Goal: Information Seeking & Learning: Learn about a topic

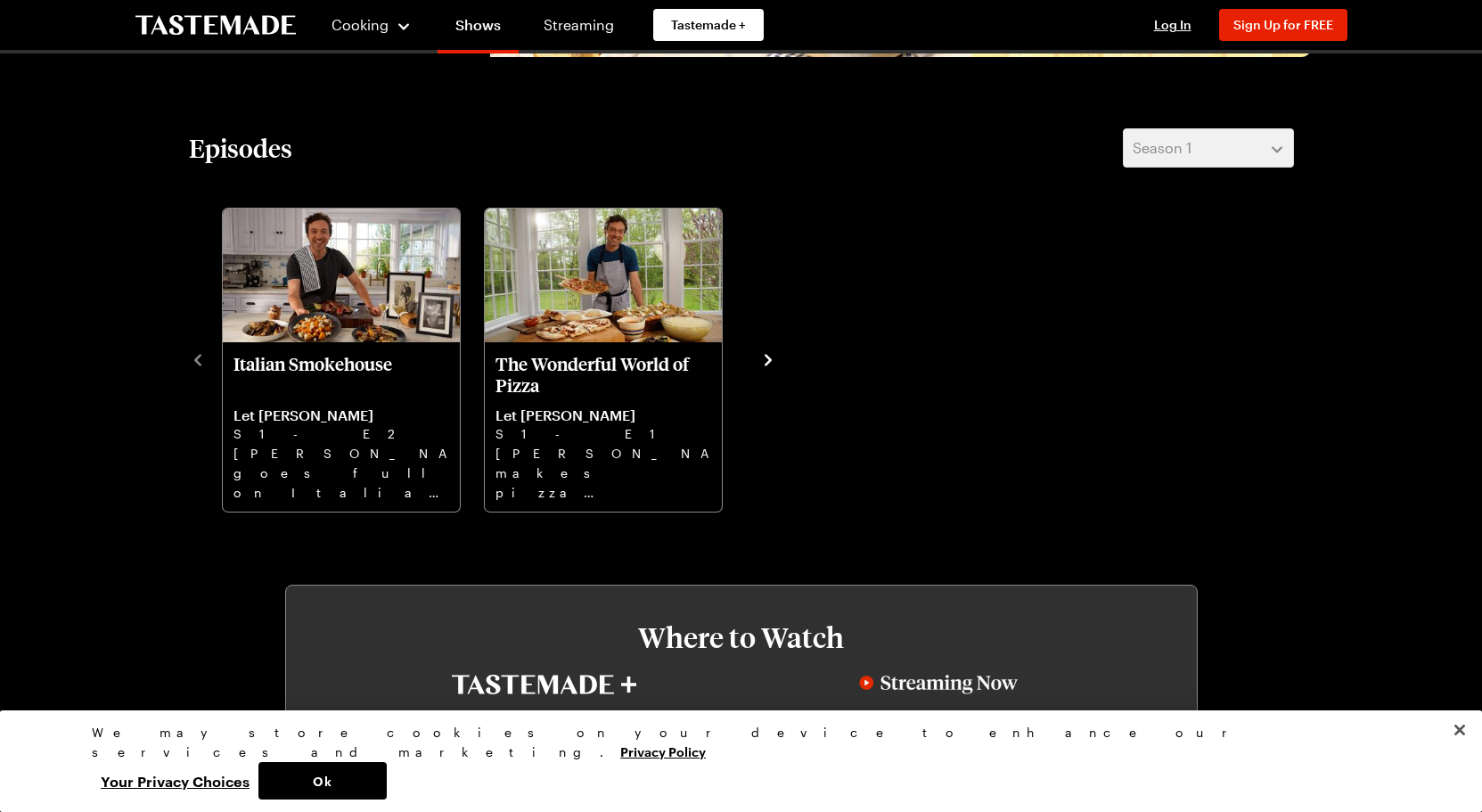
scroll to position [488, 1]
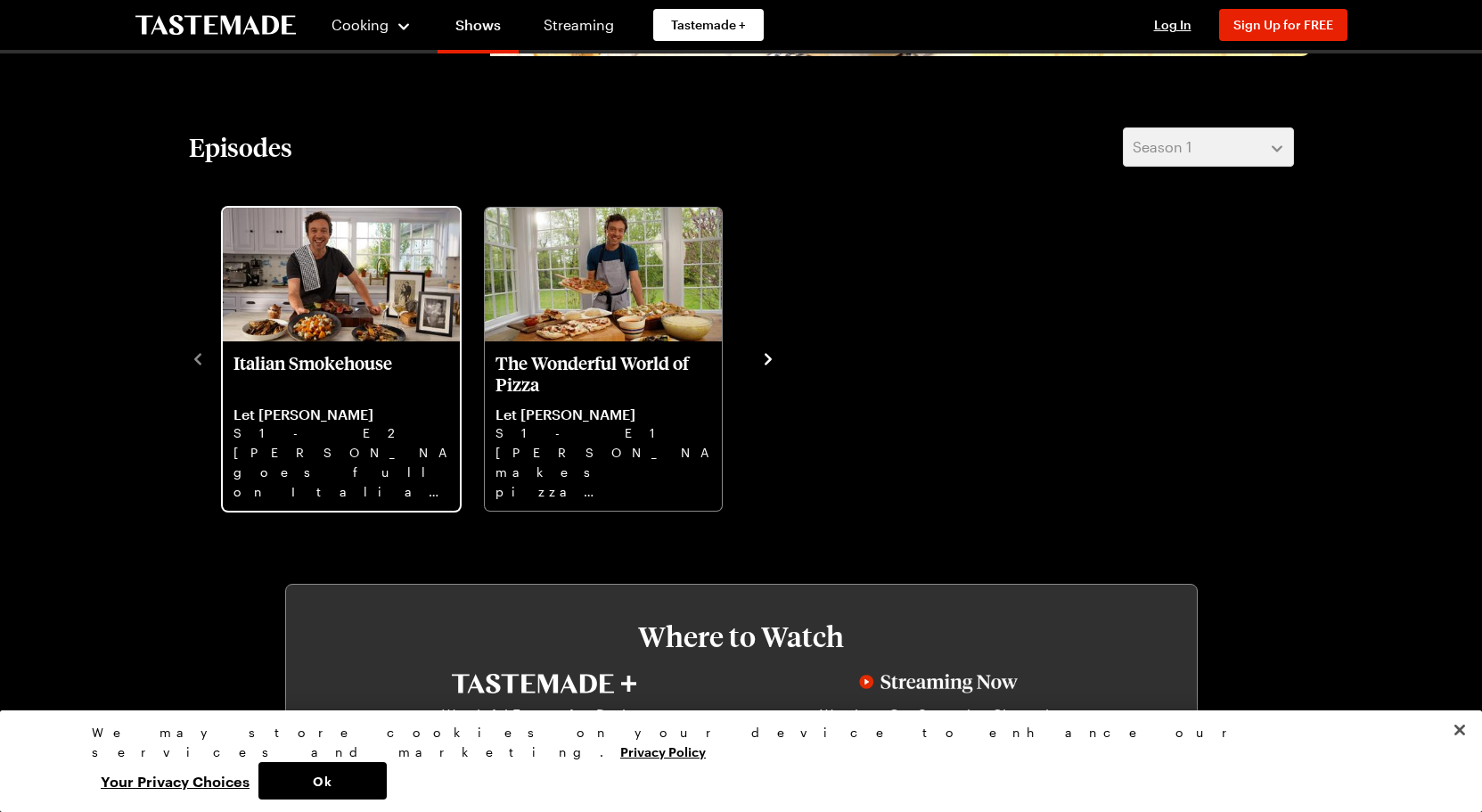
click at [331, 469] on p "[PERSON_NAME] goes full on Italian steakhouse with Treviso salad, ice cold mart…" at bounding box center [341, 472] width 215 height 57
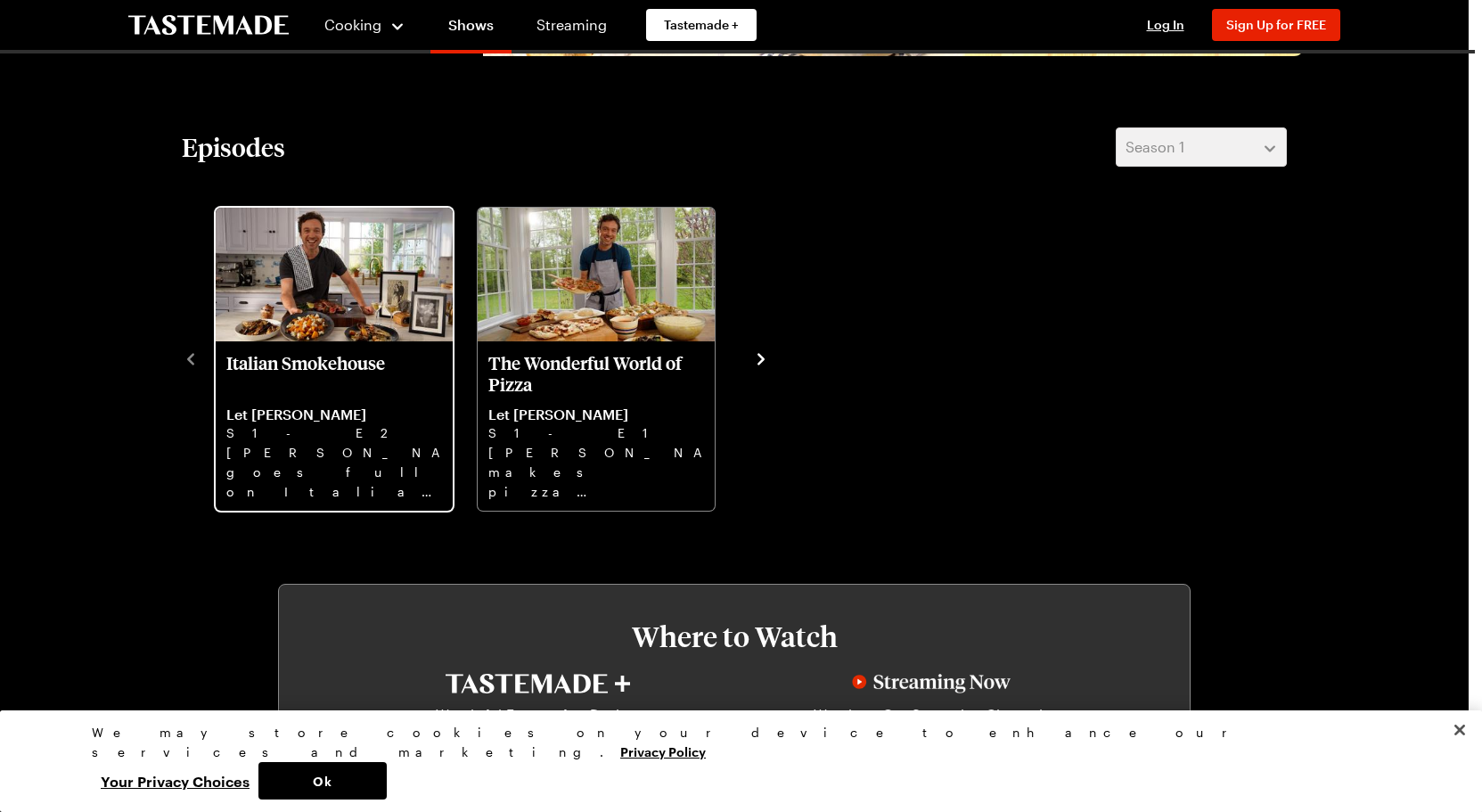
scroll to position [488, 0]
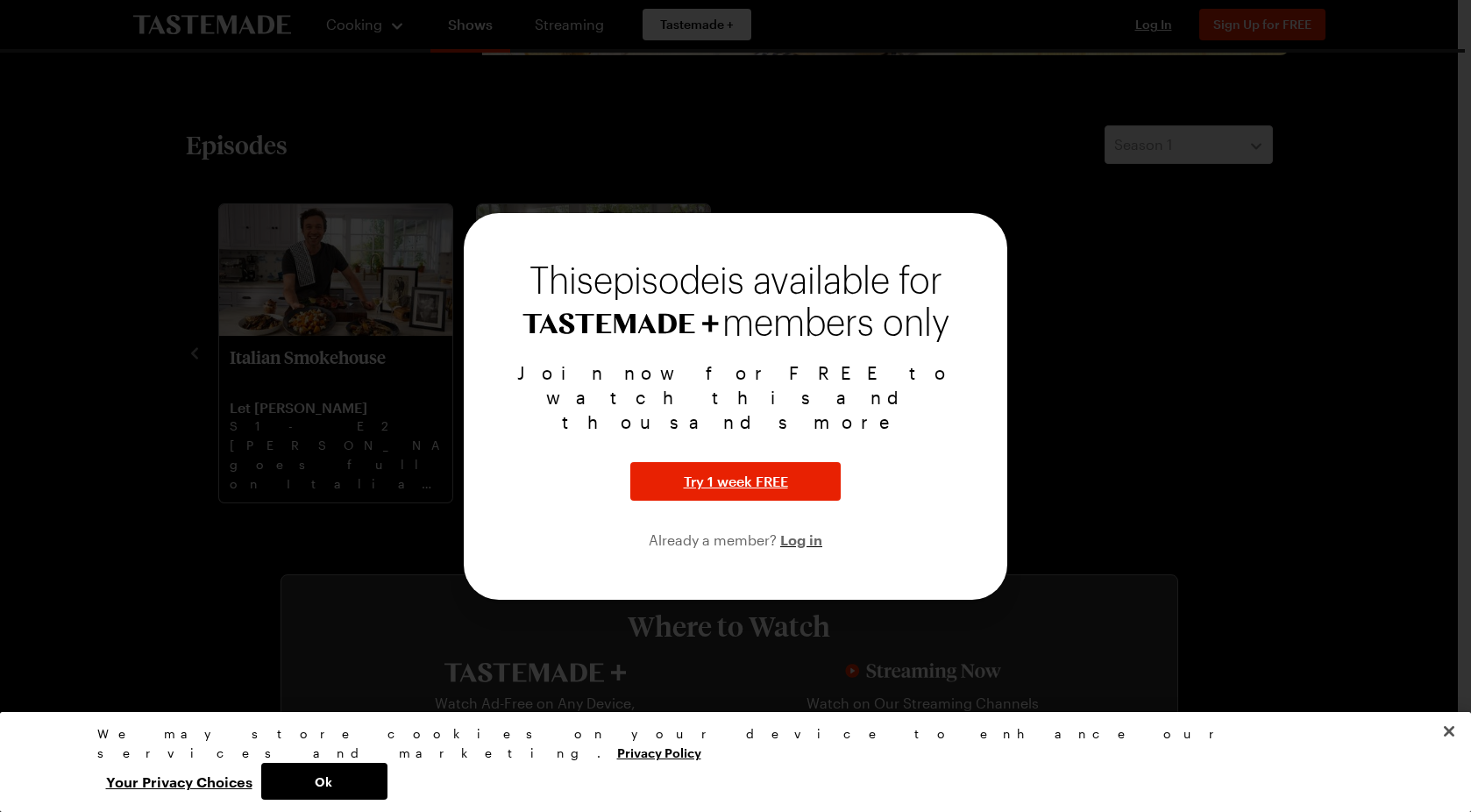
click at [89, 370] on div at bounding box center [735, 406] width 1471 height 812
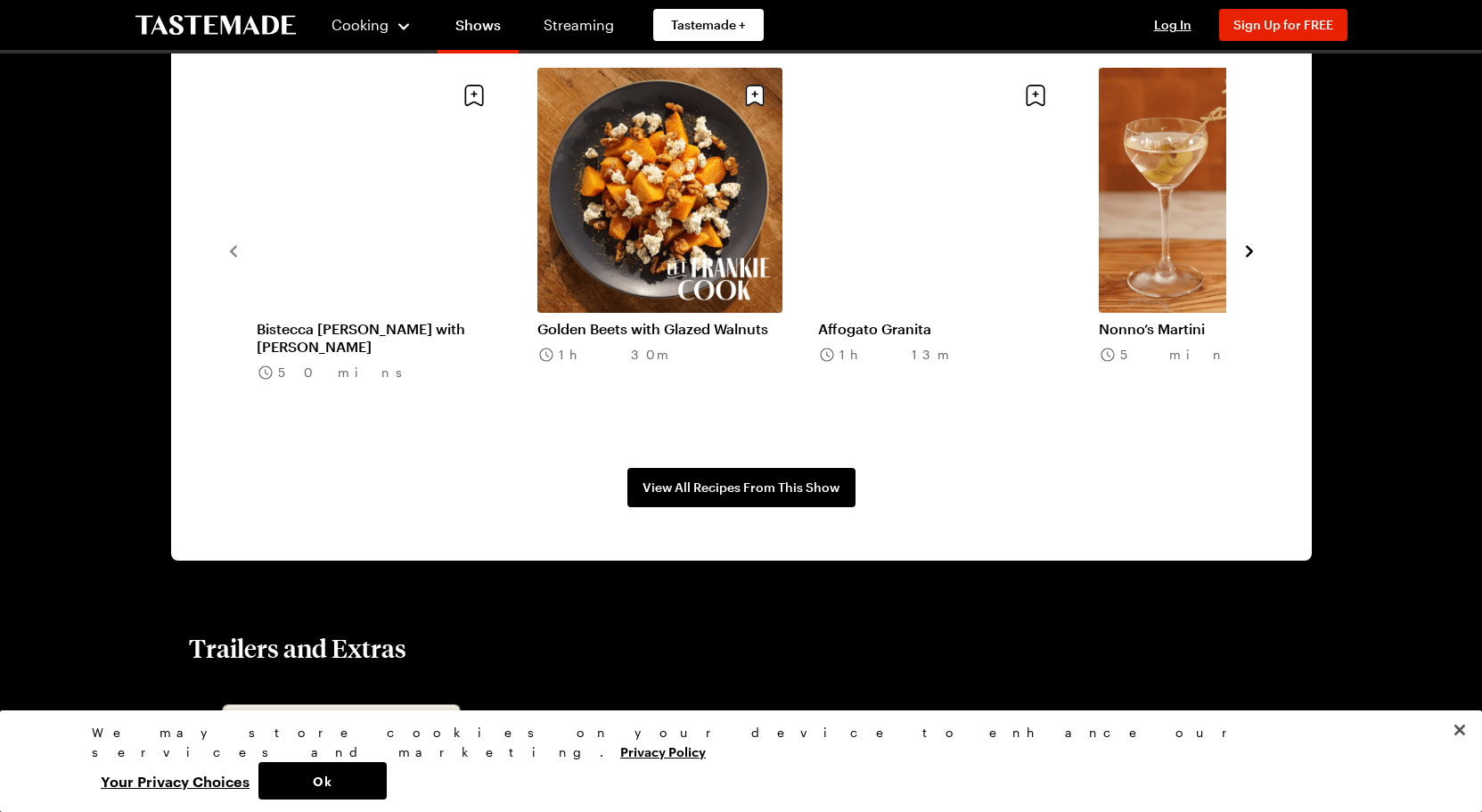
scroll to position [1464, 0]
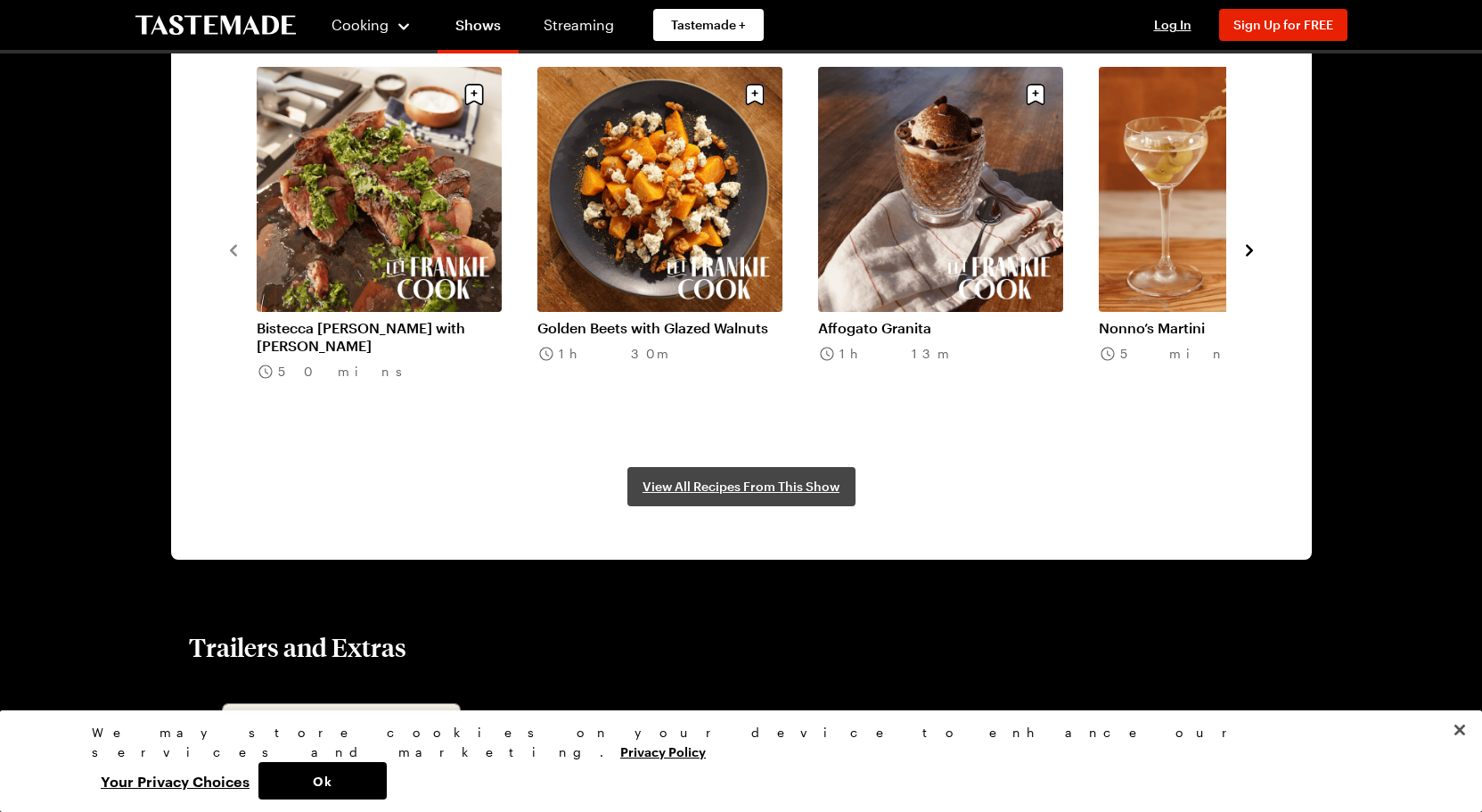
click at [767, 484] on span "View All Recipes From This Show" at bounding box center [741, 486] width 197 height 18
click at [684, 319] on link "Golden Beets with Glazed Walnuts" at bounding box center [660, 328] width 245 height 18
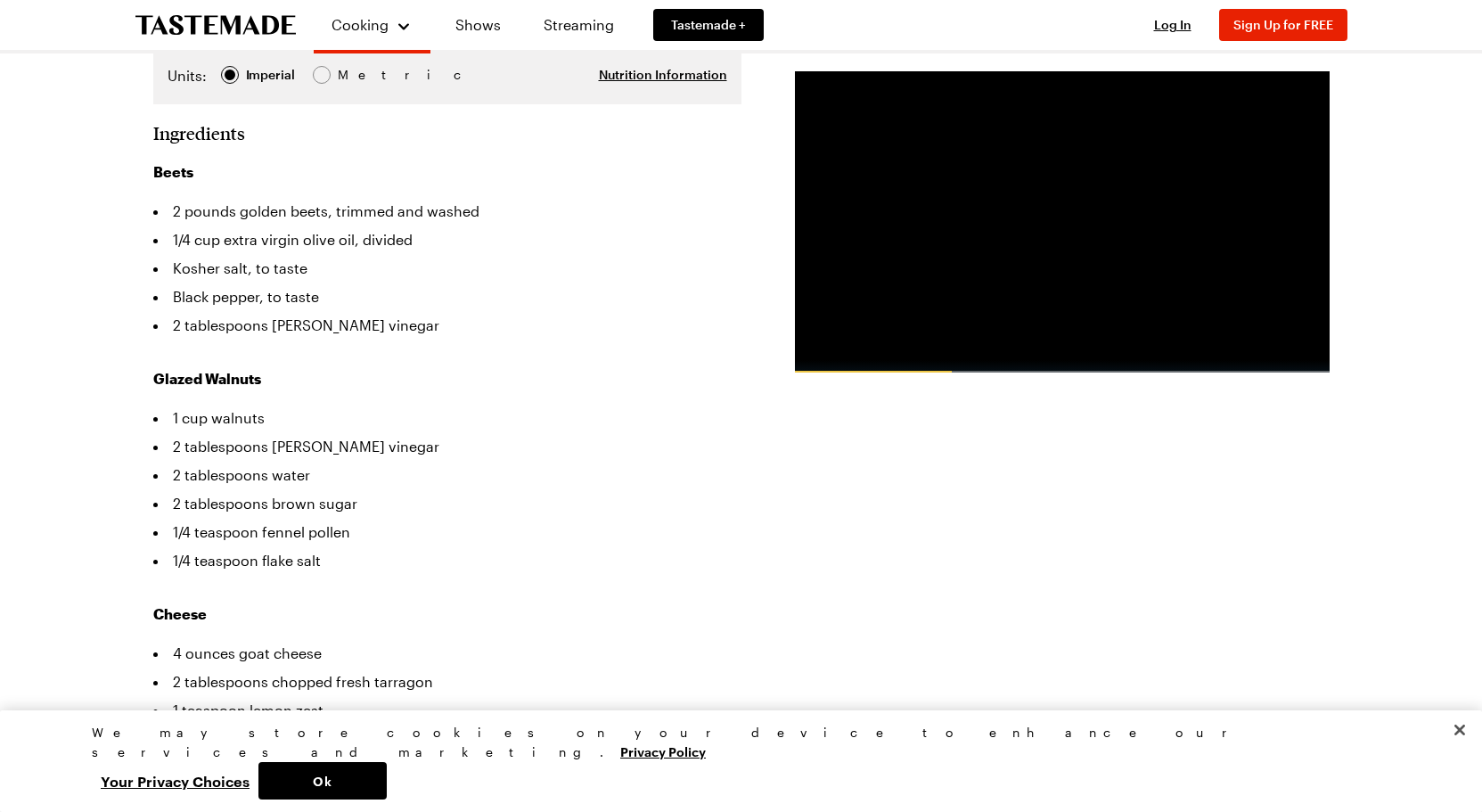
scroll to position [495, 7]
click at [258, 779] on button "Your Privacy Choices" at bounding box center [175, 780] width 166 height 37
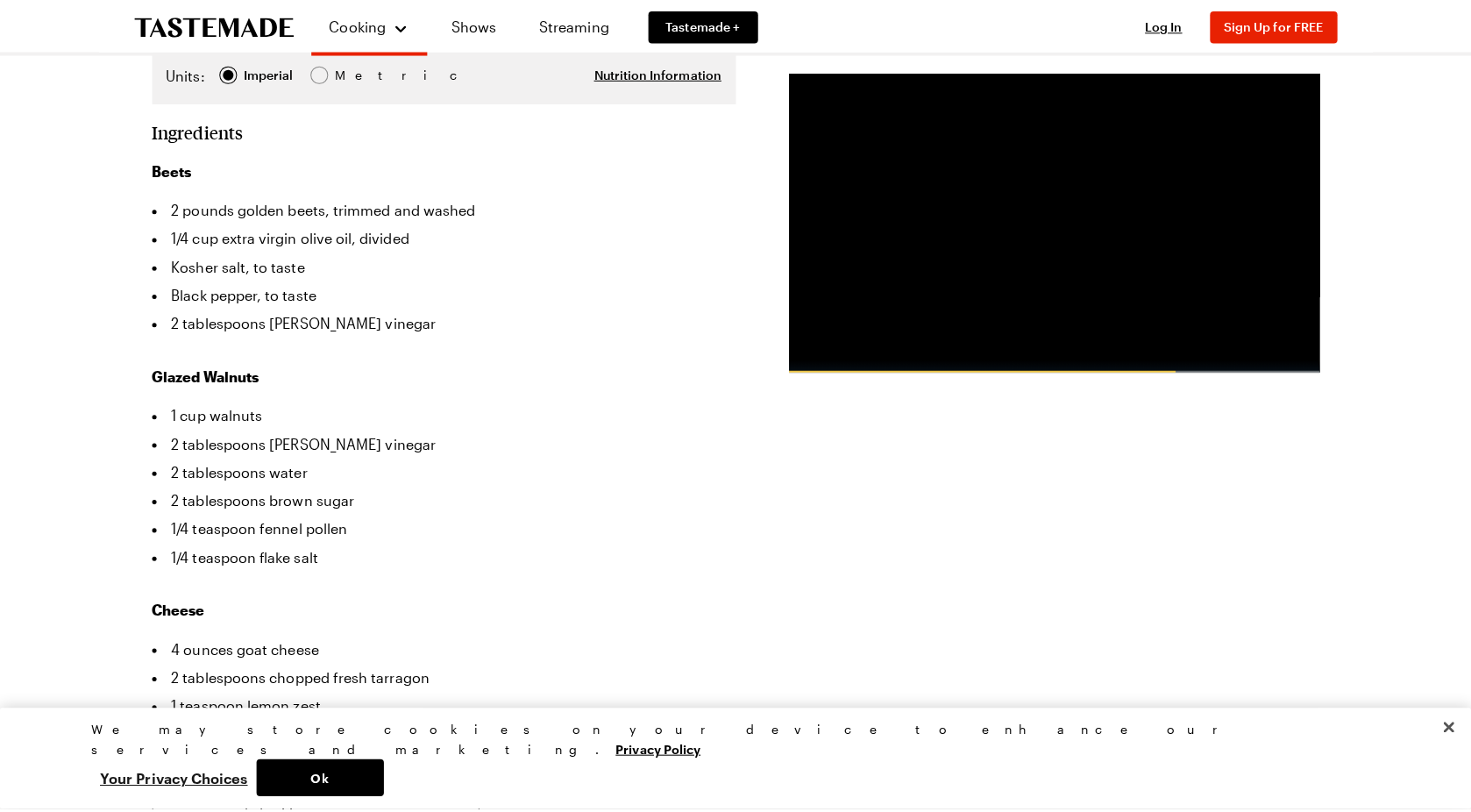
scroll to position [487, 0]
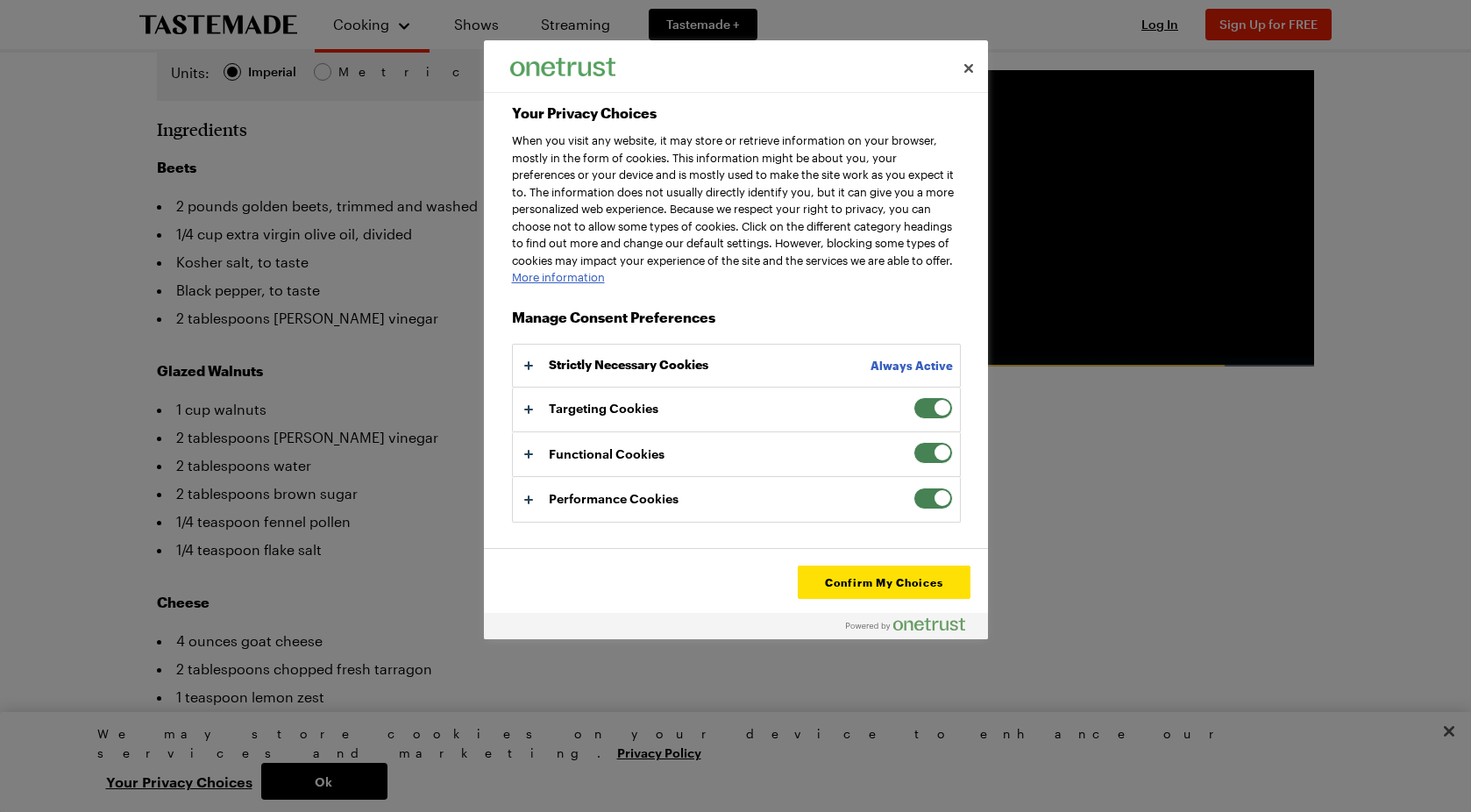
click at [916, 416] on span "Your Privacy Choices" at bounding box center [934, 407] width 40 height 22
click at [914, 397] on input "Targeting Cookies" at bounding box center [914, 397] width 0 height 0
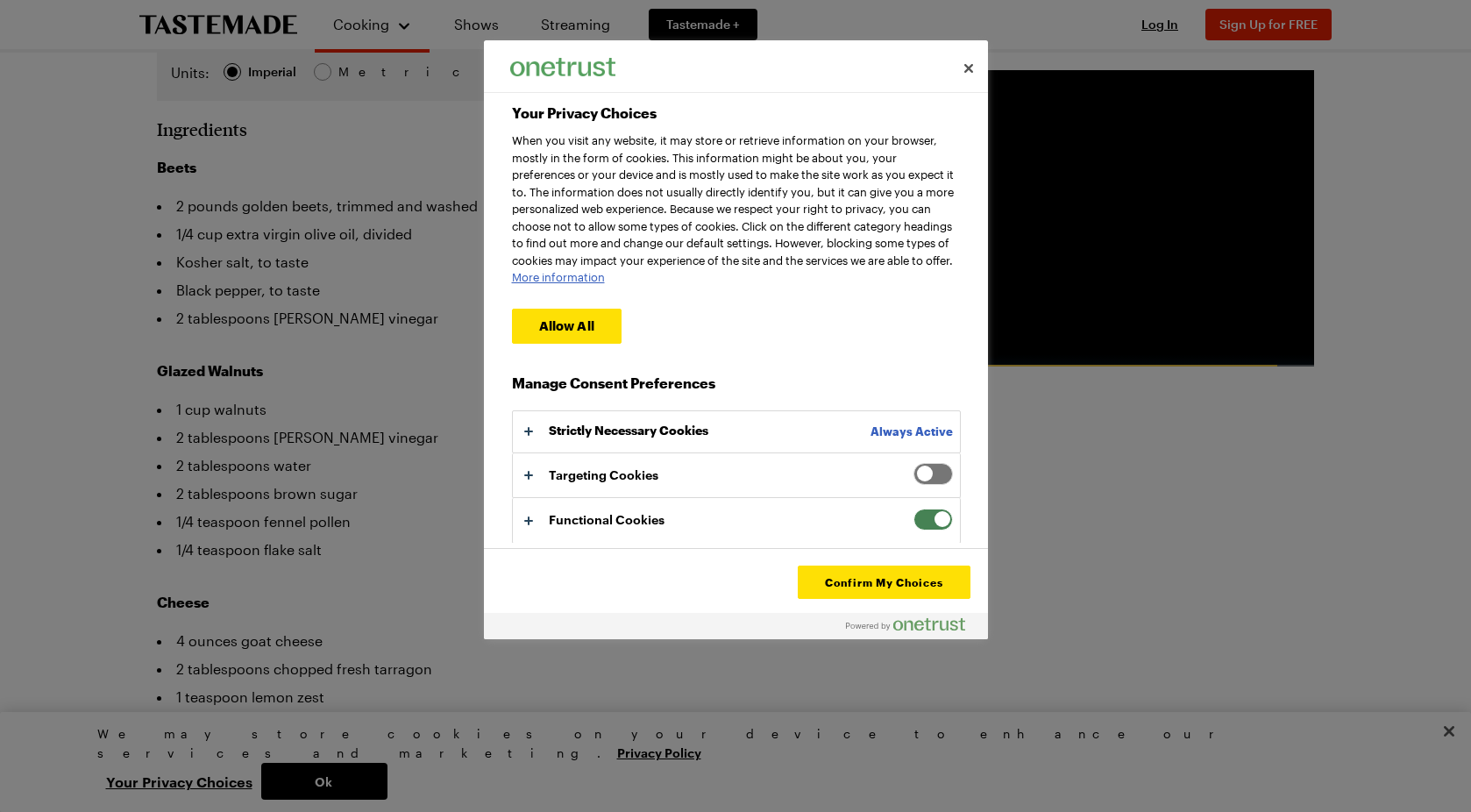
click at [928, 527] on span "Your Privacy Choices" at bounding box center [934, 518] width 40 height 22
click at [914, 508] on input "Functional Cookies" at bounding box center [914, 508] width 0 height 0
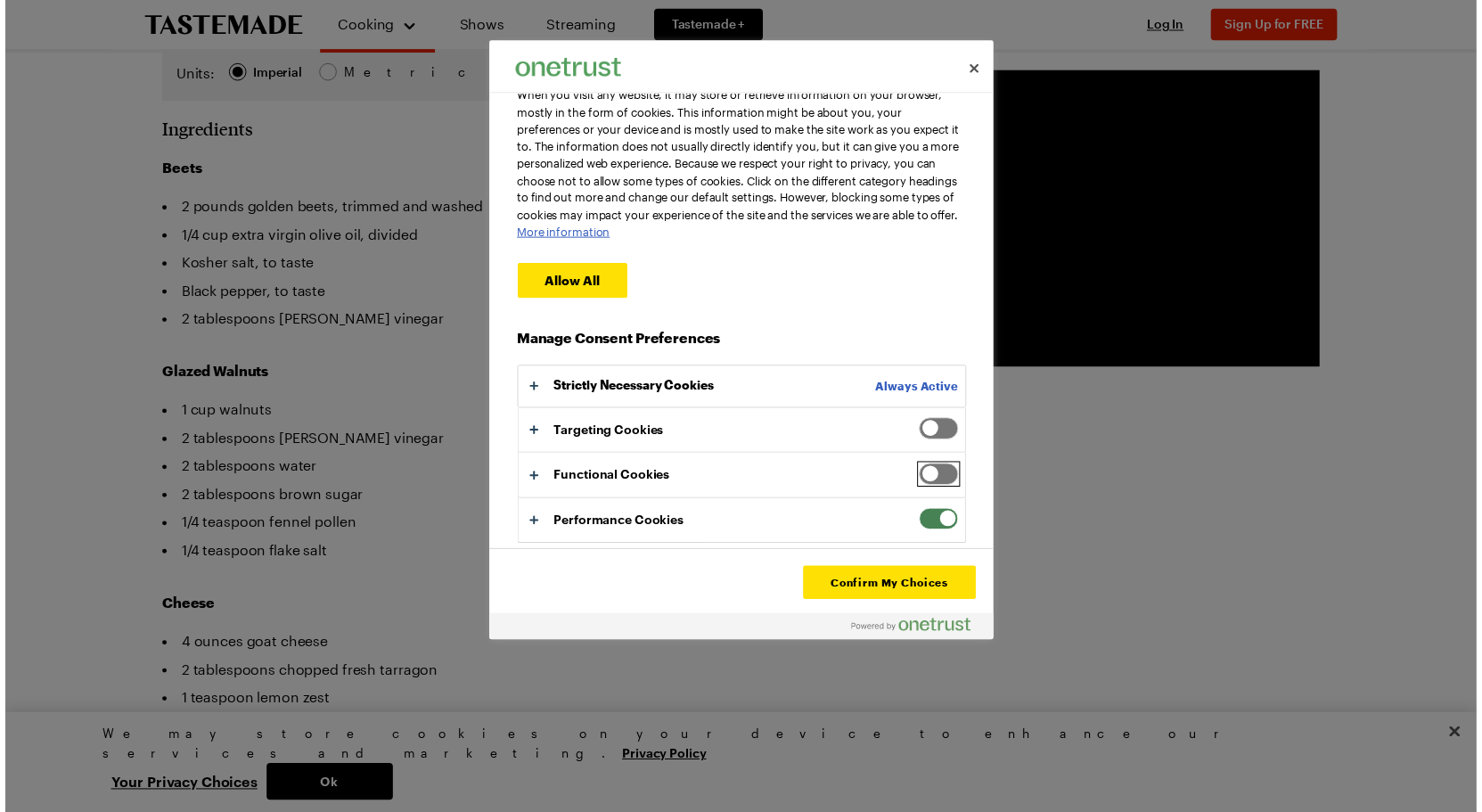
scroll to position [57, 0]
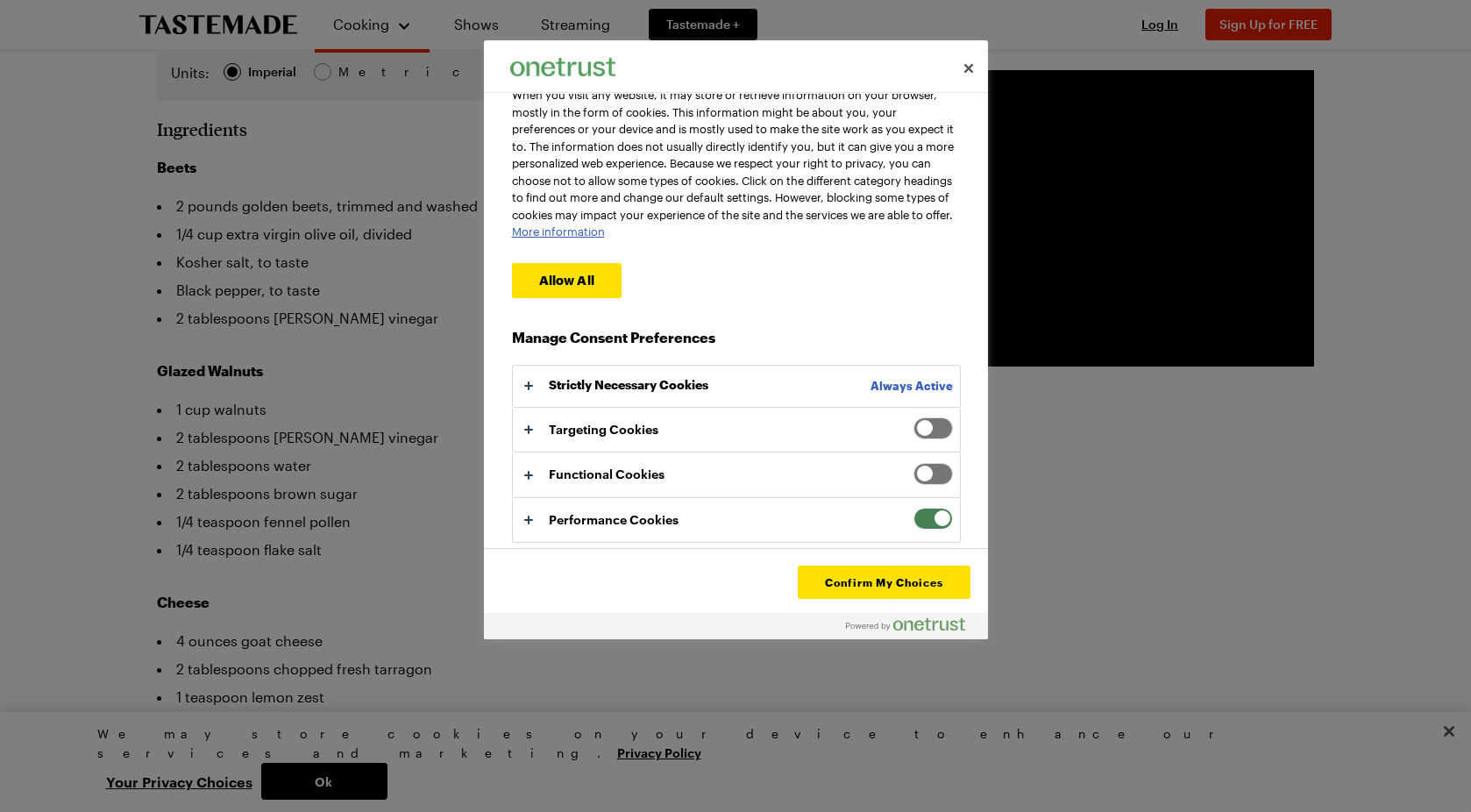
click at [929, 517] on span "Your Privacy Choices" at bounding box center [934, 517] width 40 height 22
click at [914, 507] on input "Performance Cookies" at bounding box center [914, 507] width 0 height 0
click at [921, 582] on button "Confirm My Choices" at bounding box center [884, 581] width 172 height 33
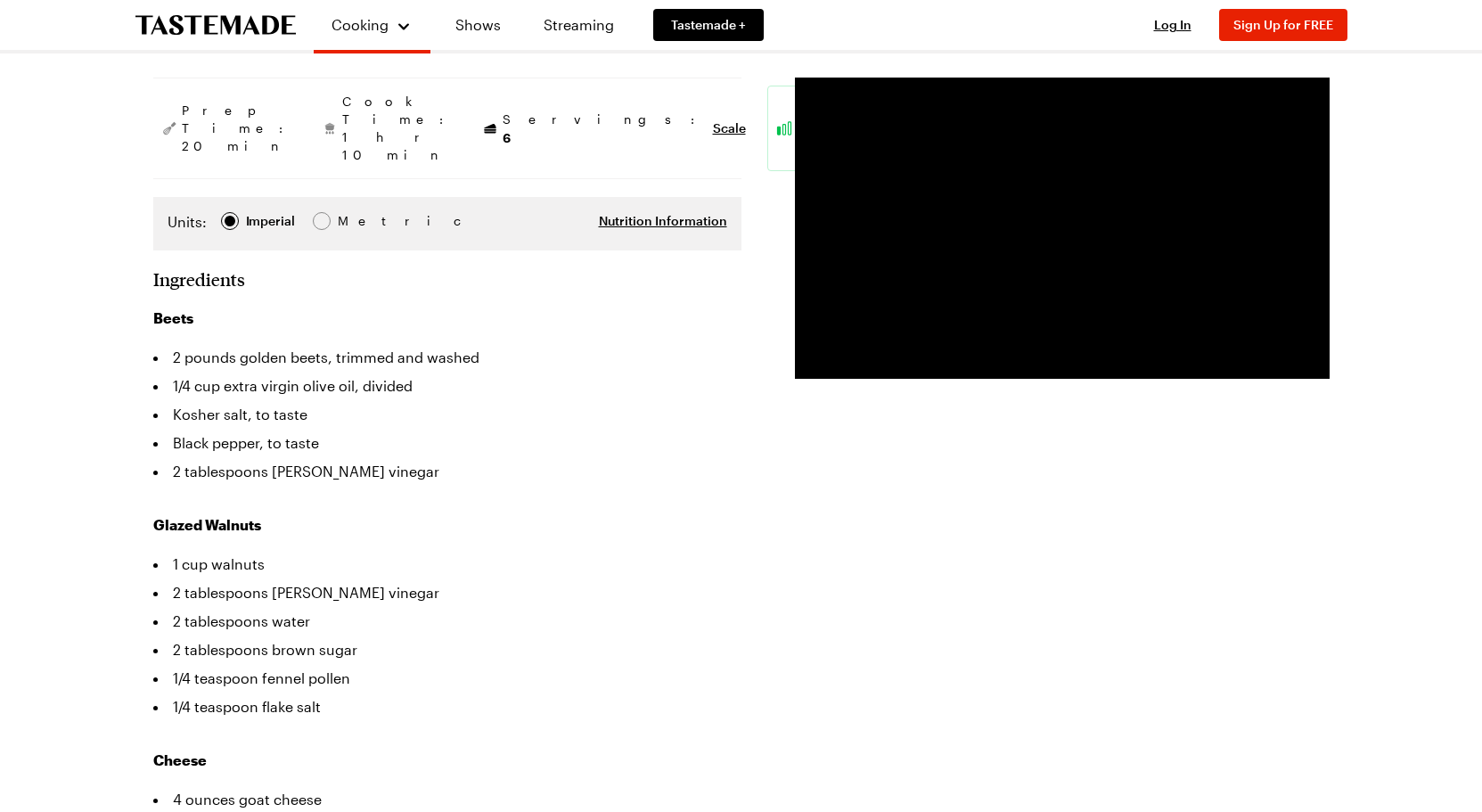
scroll to position [348, 0]
click at [321, 215] on div at bounding box center [321, 220] width 11 height 11
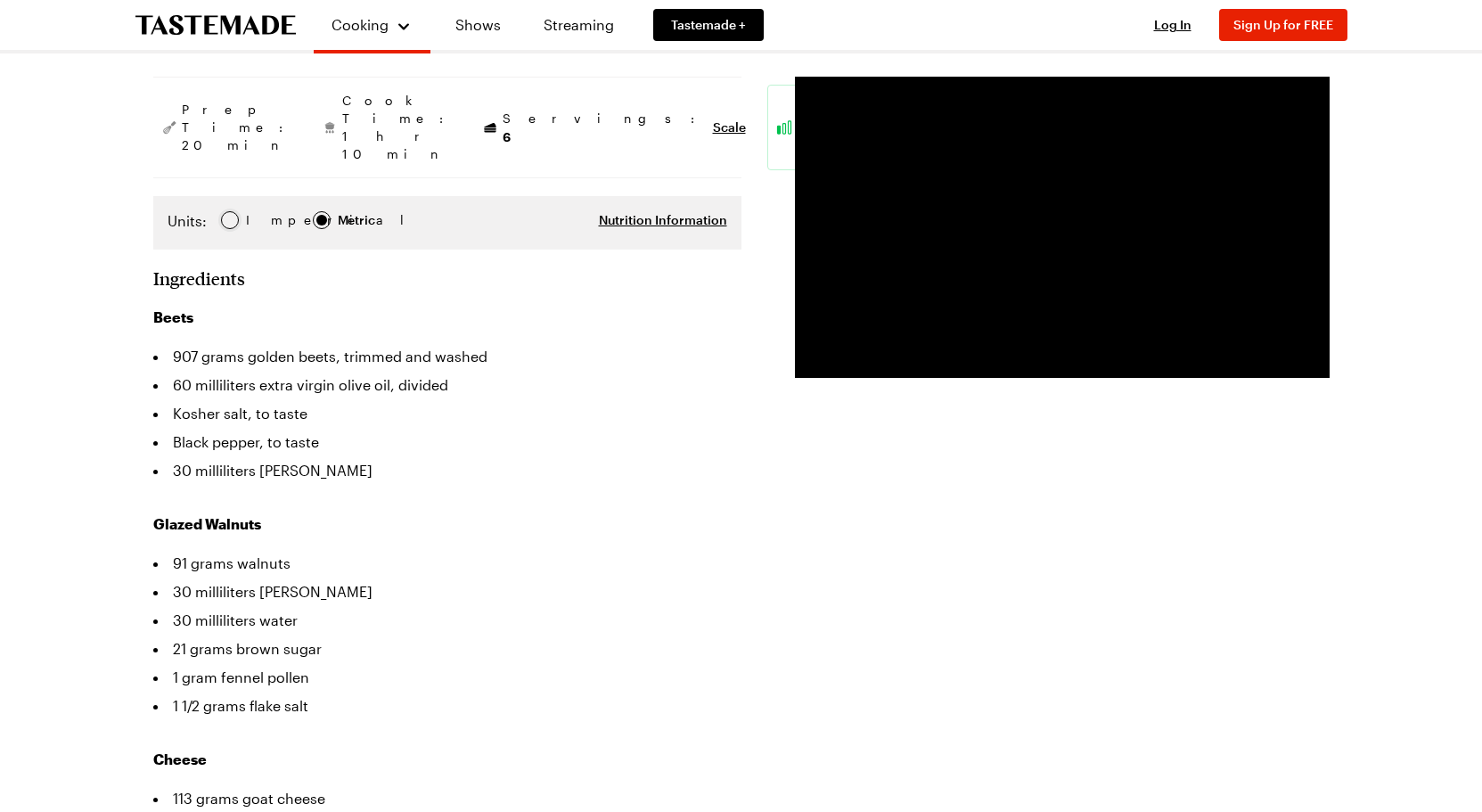
click at [232, 215] on div at bounding box center [230, 220] width 11 height 11
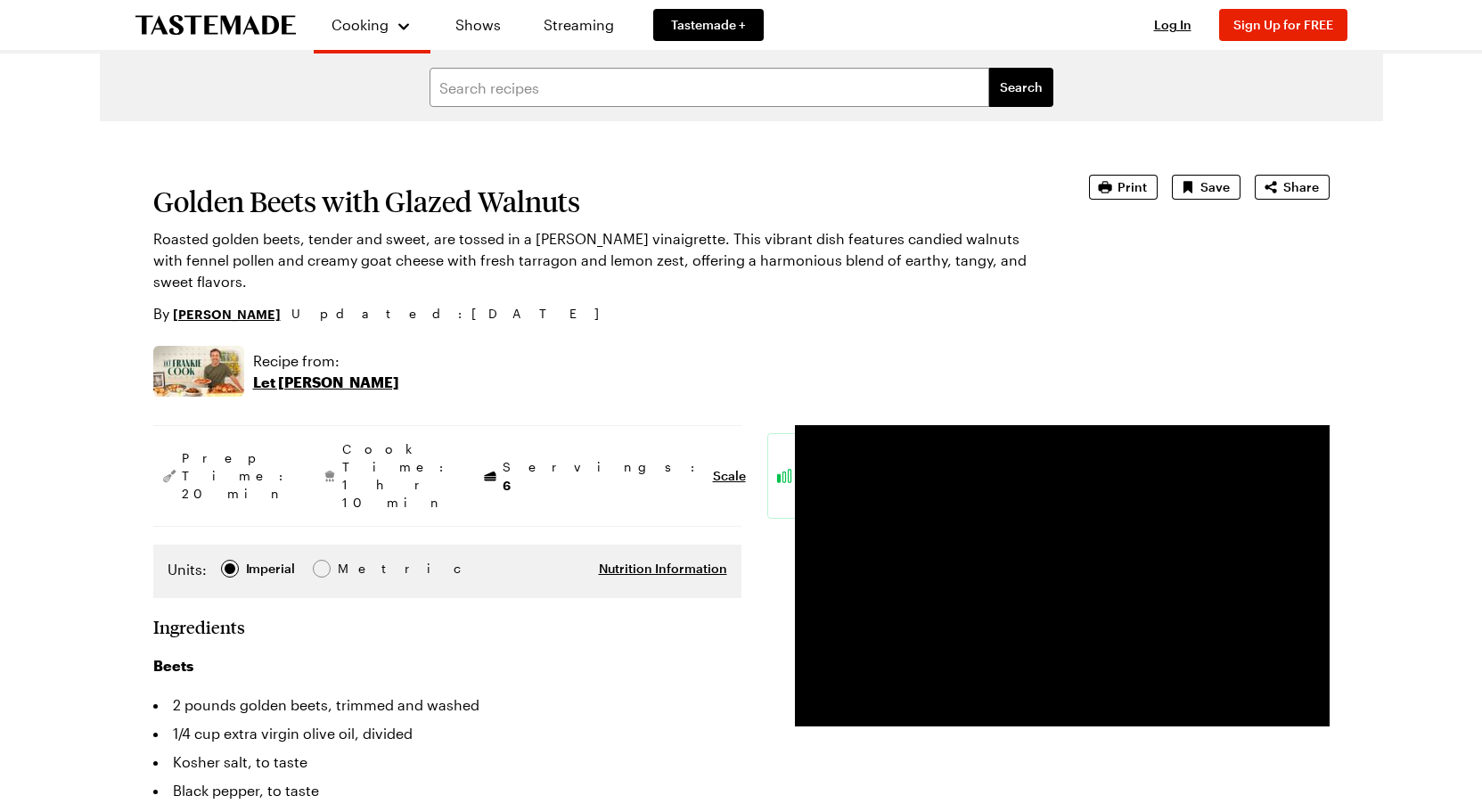
scroll to position [0, 2]
click at [1125, 183] on span "Print" at bounding box center [1132, 187] width 30 height 18
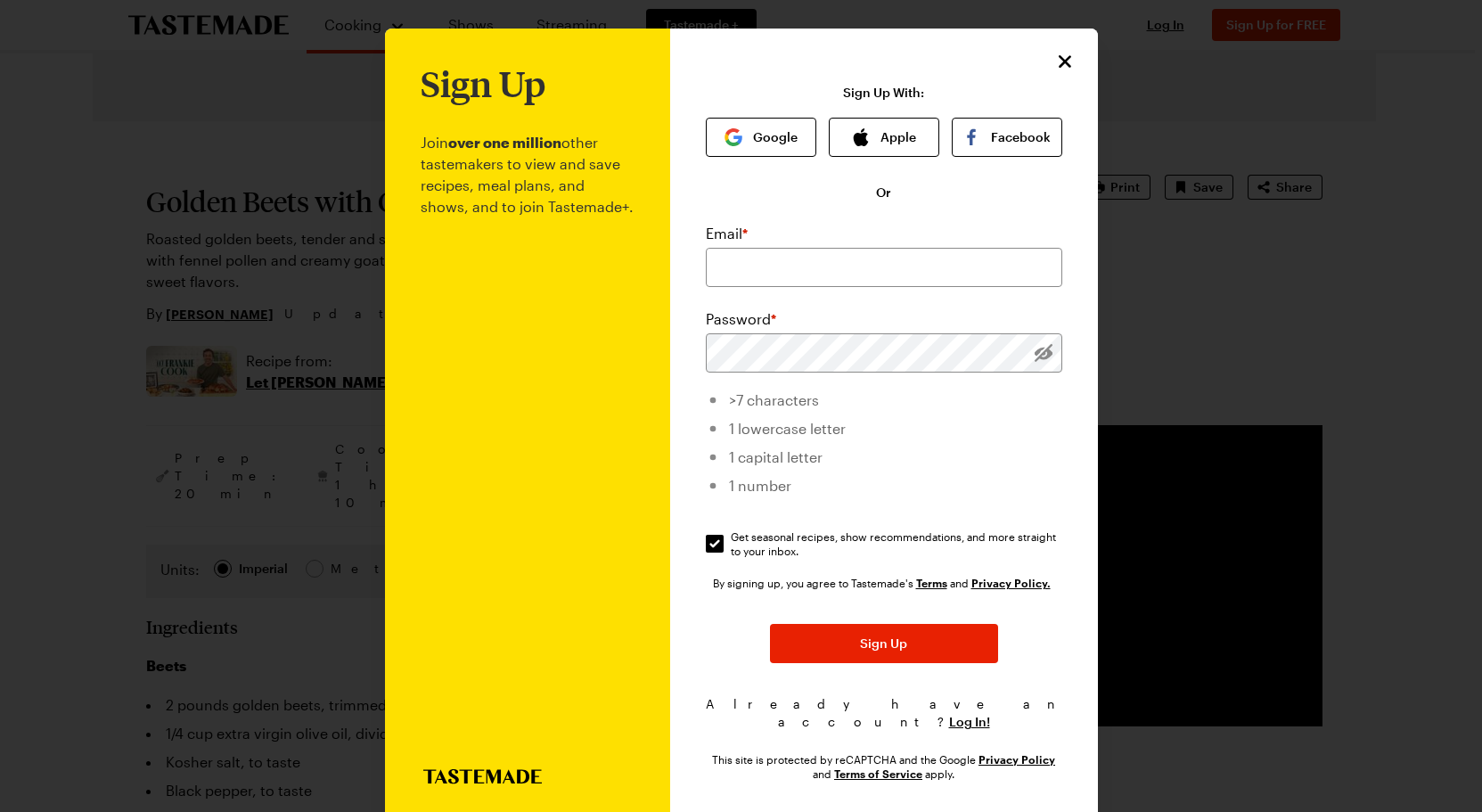
scroll to position [0, 0]
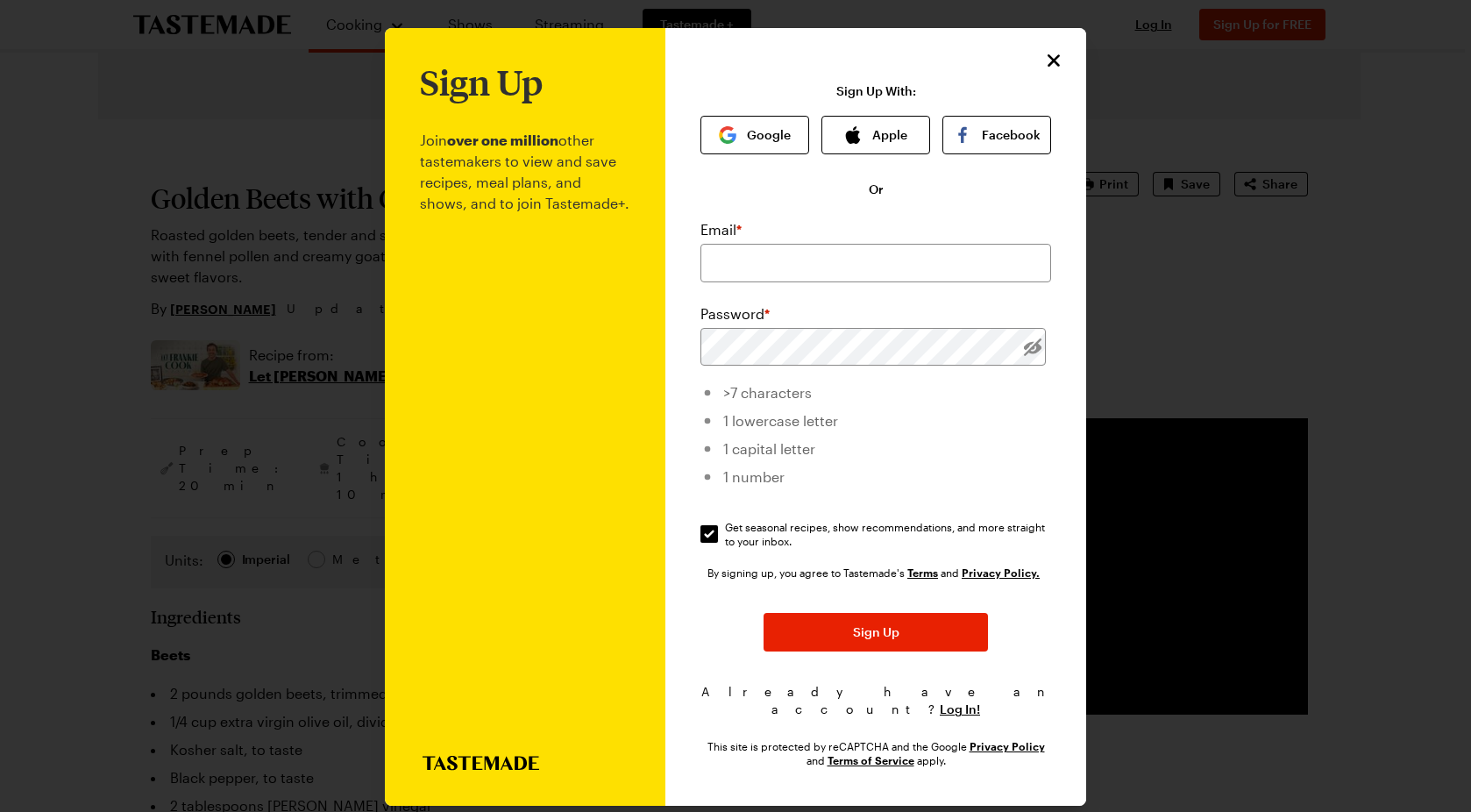
click at [1047, 56] on icon "Close" at bounding box center [1053, 60] width 12 height 12
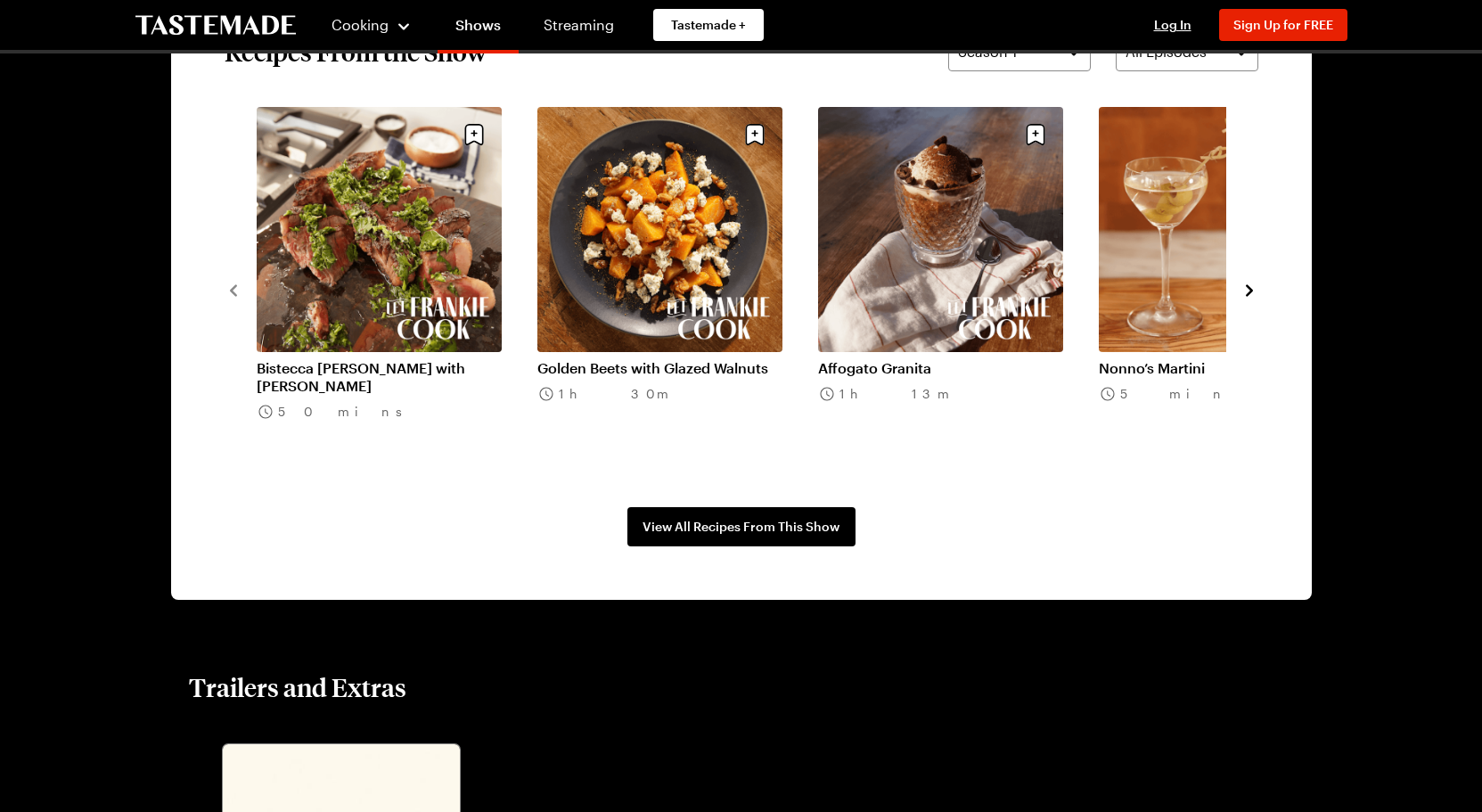
scroll to position [1317, 0]
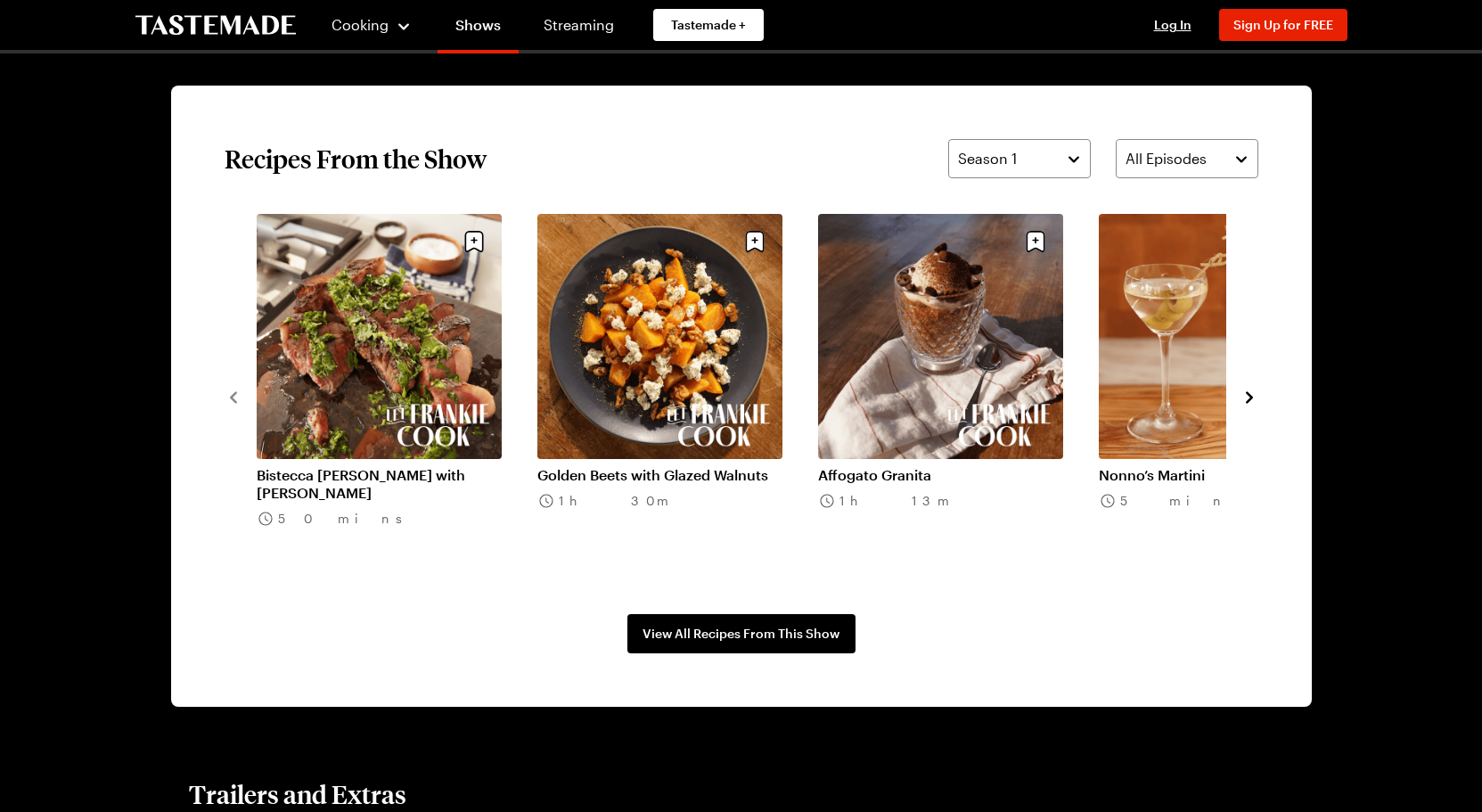
click at [1247, 396] on icon "navigate to next item" at bounding box center [1250, 397] width 18 height 18
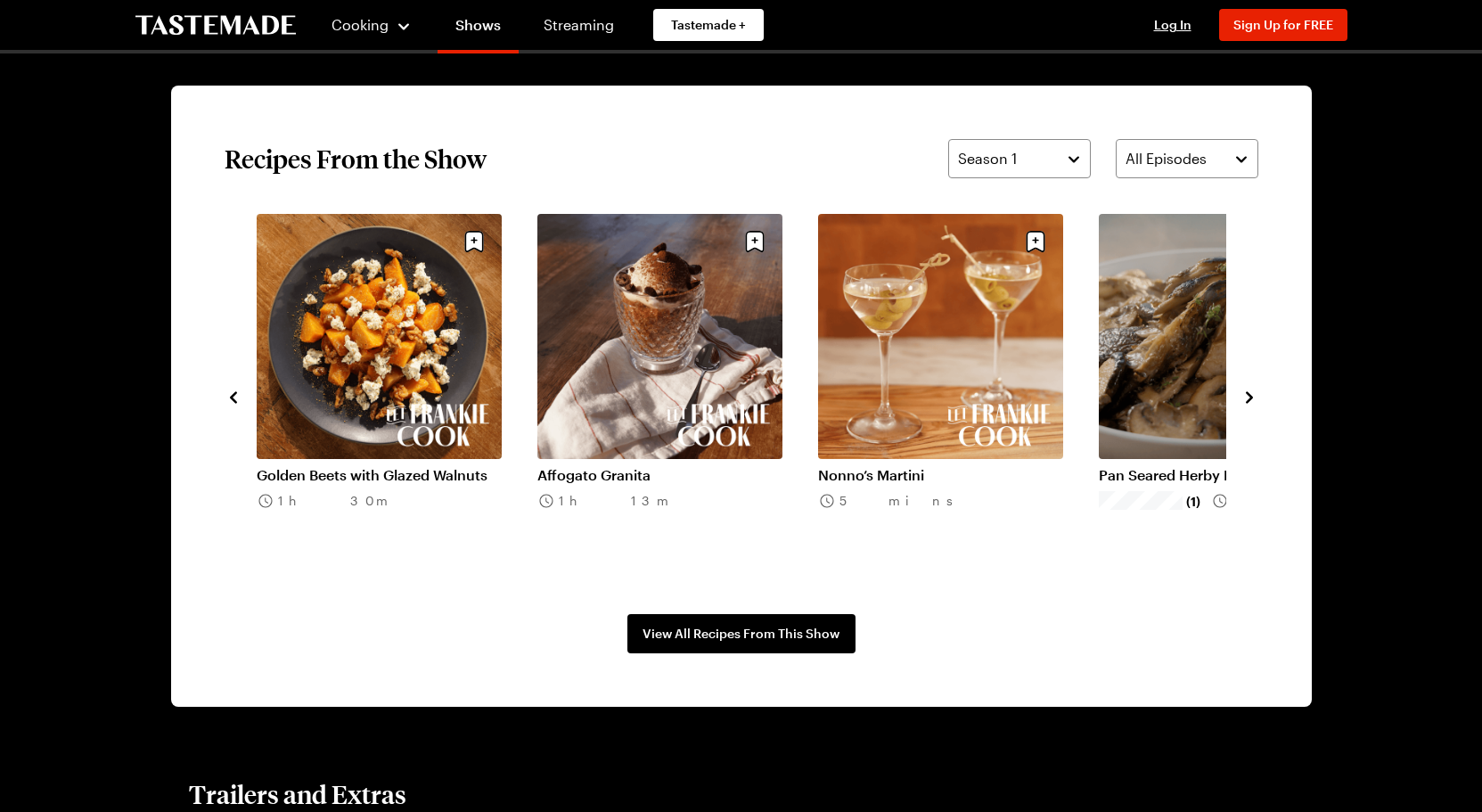
click at [1247, 396] on icon "navigate to next item" at bounding box center [1250, 397] width 18 height 18
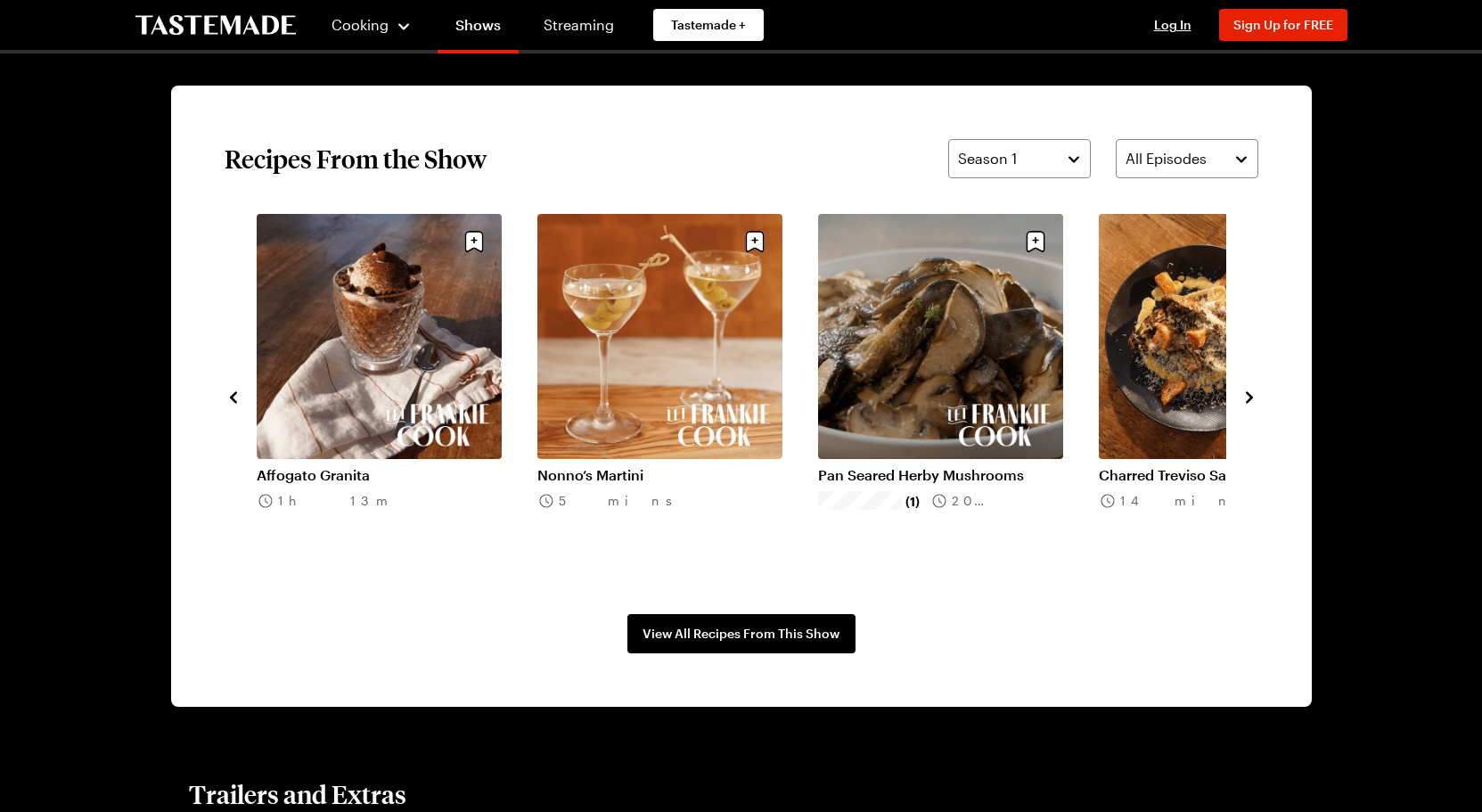
click at [934, 466] on link "Pan Seared Herby Mushrooms" at bounding box center [940, 474] width 245 height 18
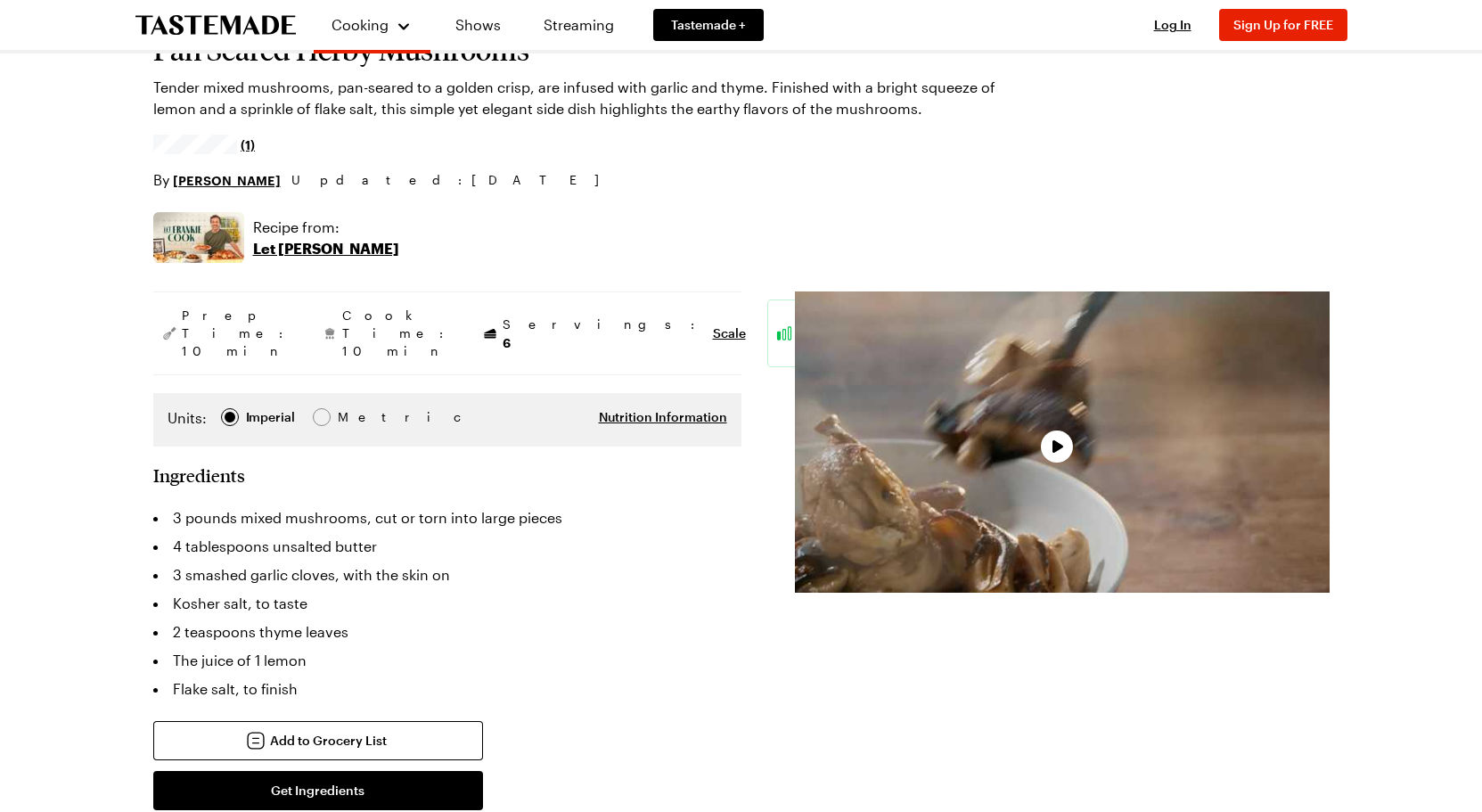
scroll to position [241, 0]
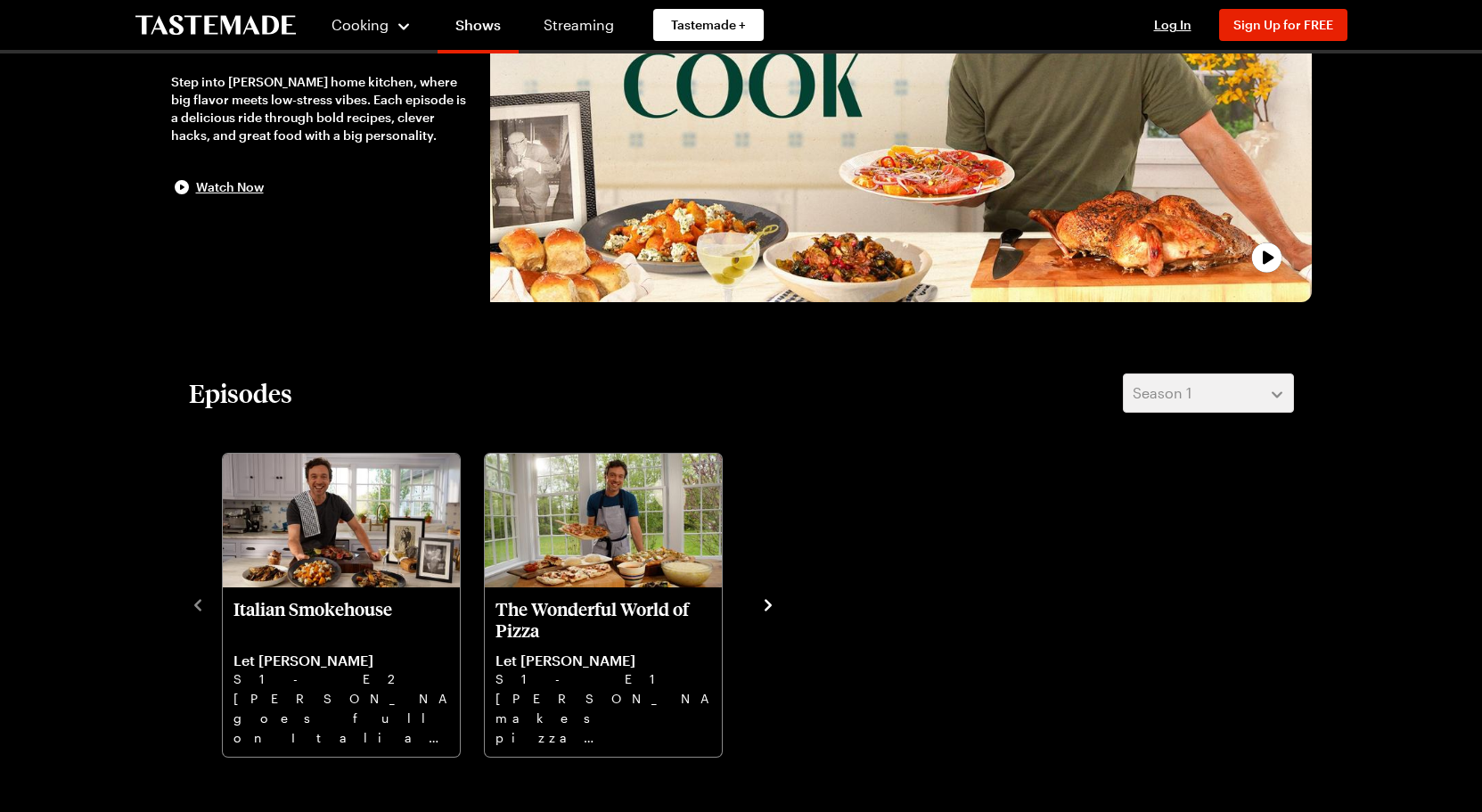
scroll to position [1317, 0]
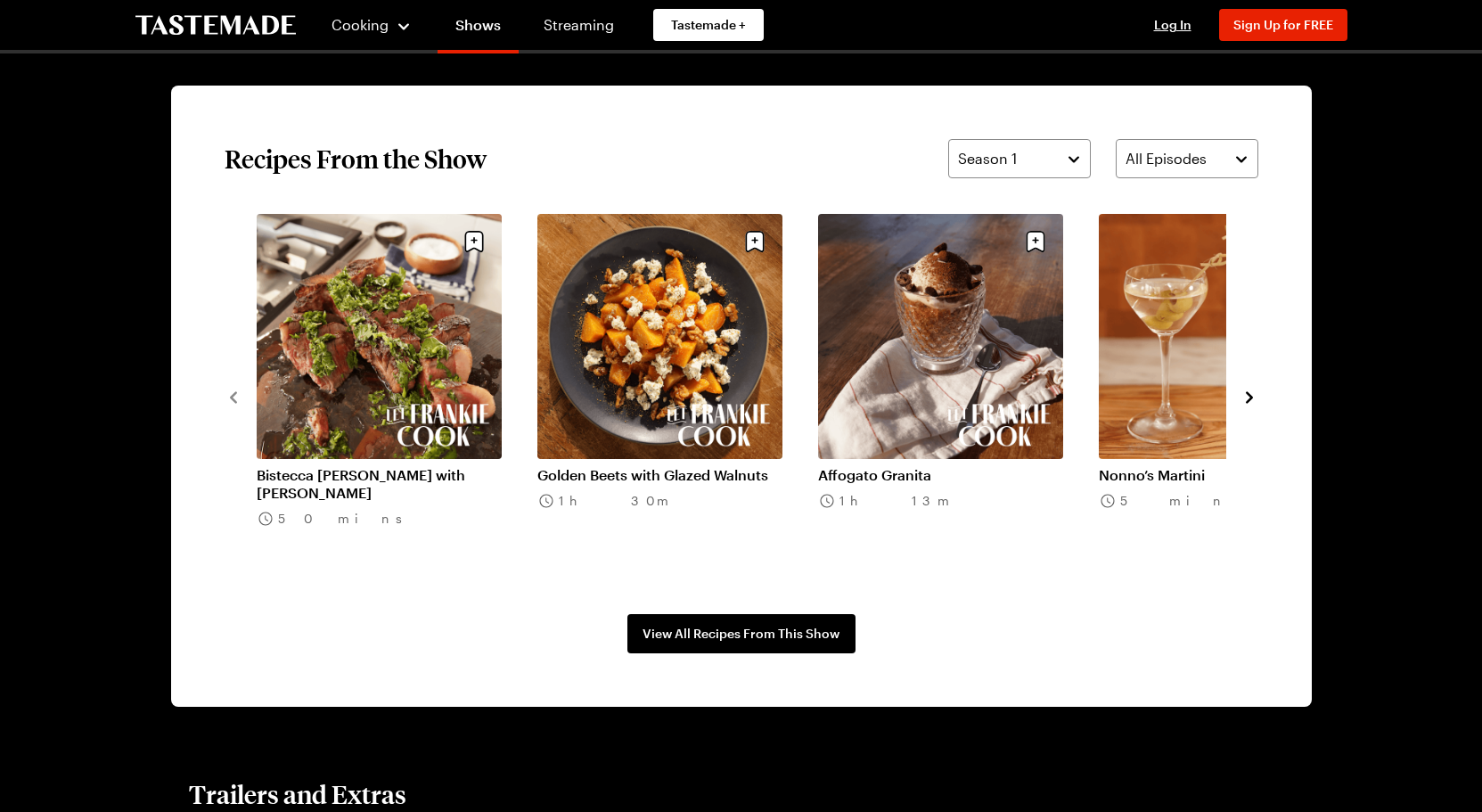
click at [1246, 397] on icon "navigate to next item" at bounding box center [1250, 397] width 18 height 18
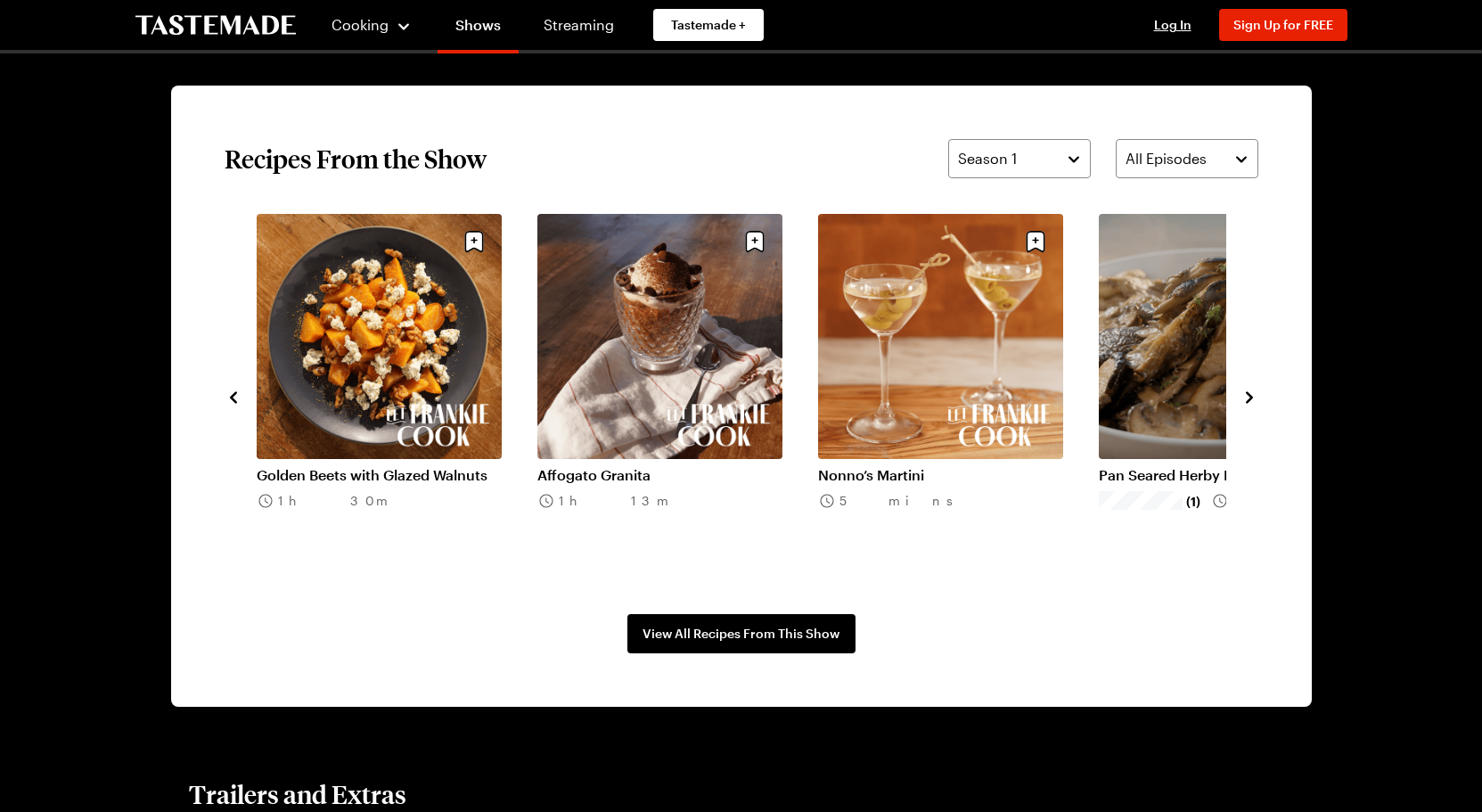
click at [1246, 397] on icon "navigate to next item" at bounding box center [1250, 397] width 18 height 18
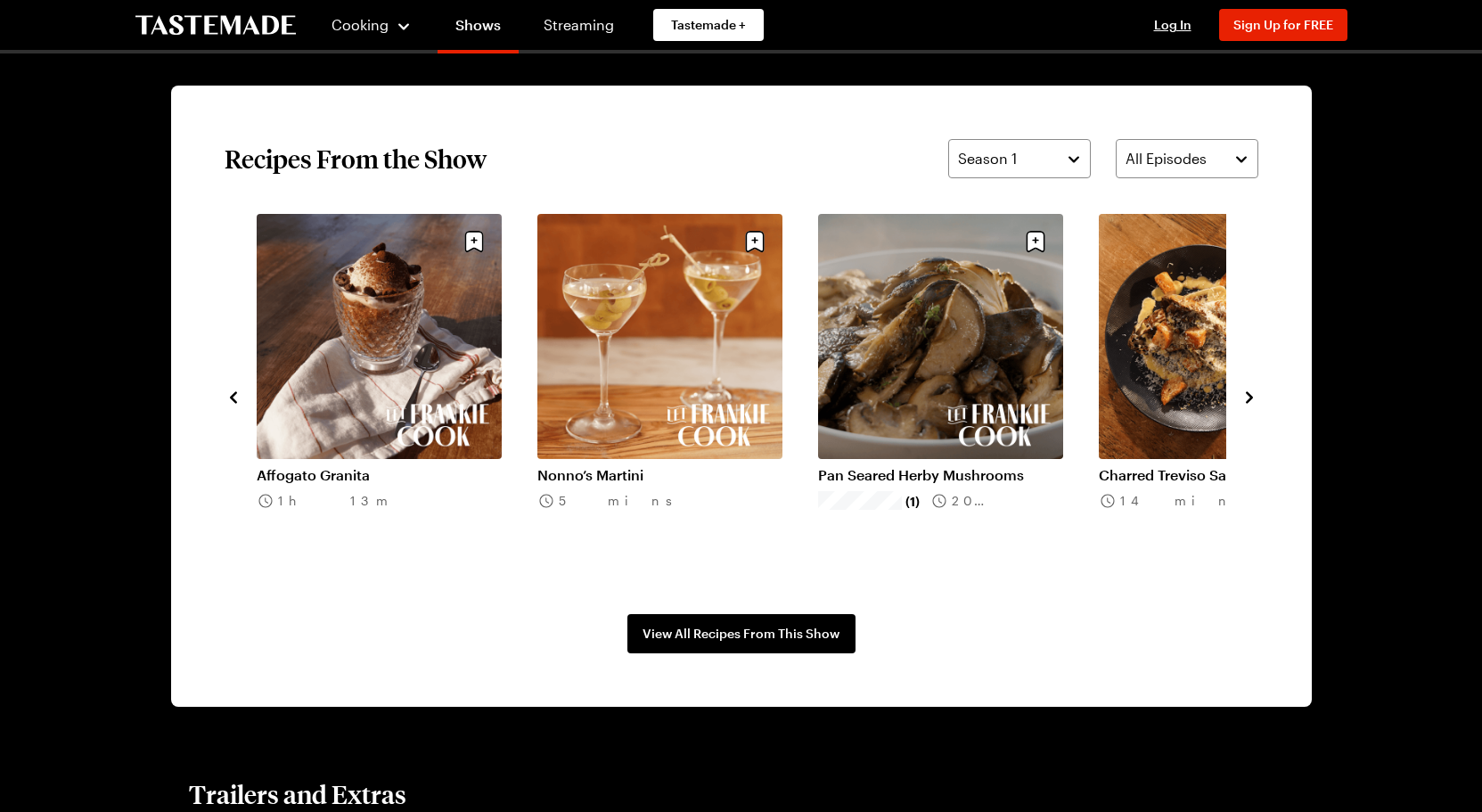
click at [1246, 397] on icon "navigate to next item" at bounding box center [1250, 397] width 18 height 18
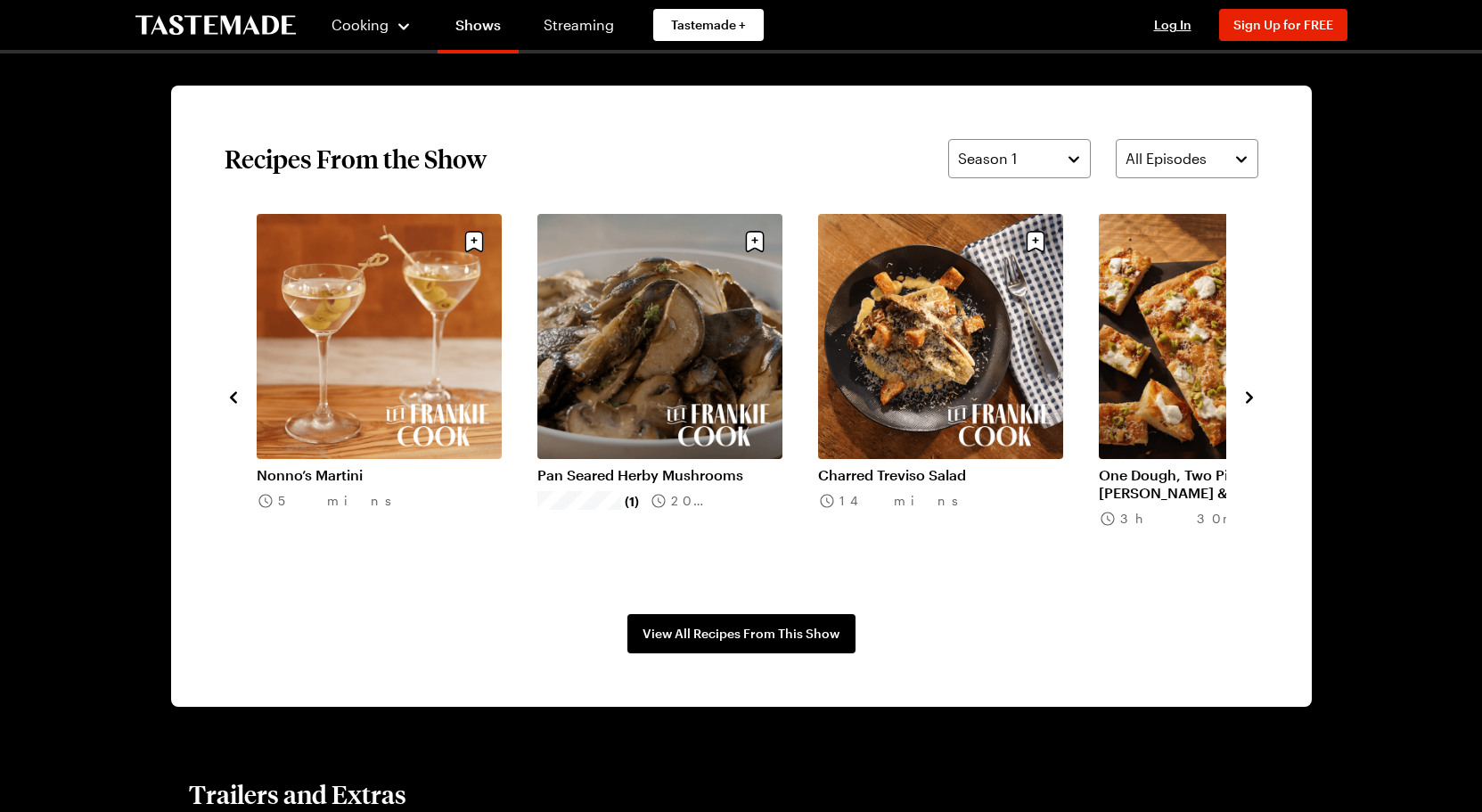
click at [932, 466] on link "Charred Treviso Salad" at bounding box center [940, 474] width 245 height 18
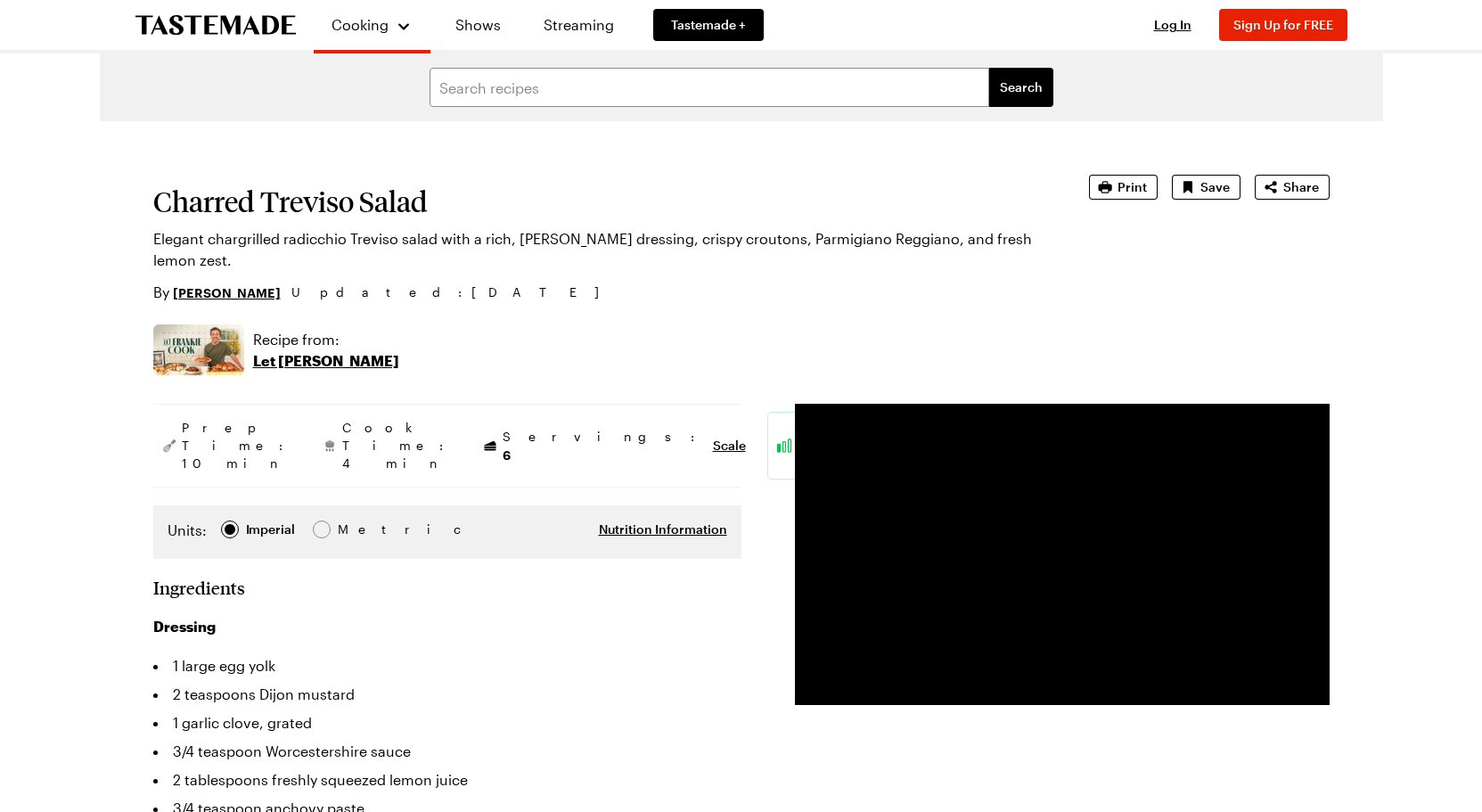
scroll to position [1317, 0]
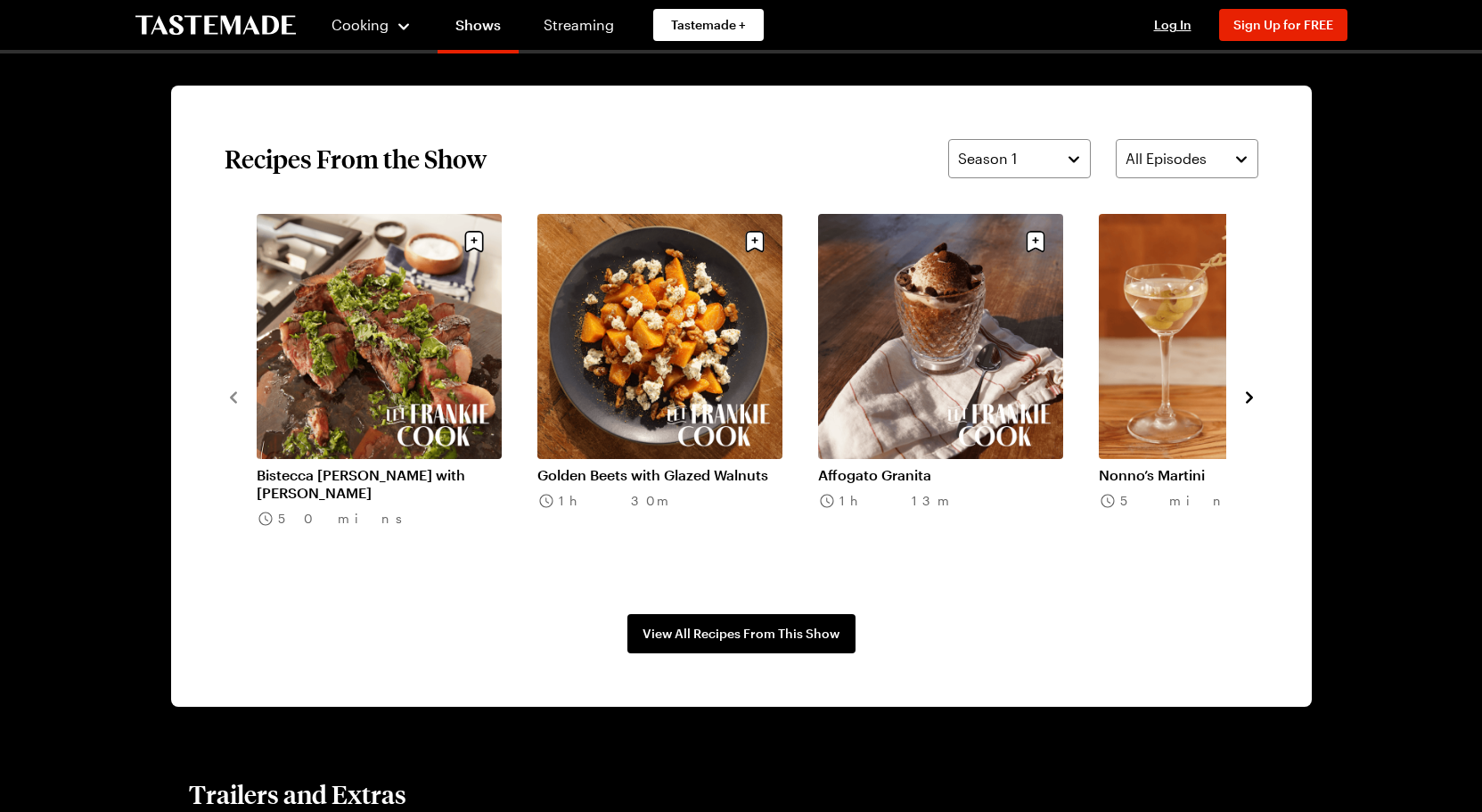
click at [1246, 395] on icon "navigate to next item" at bounding box center [1250, 397] width 18 height 18
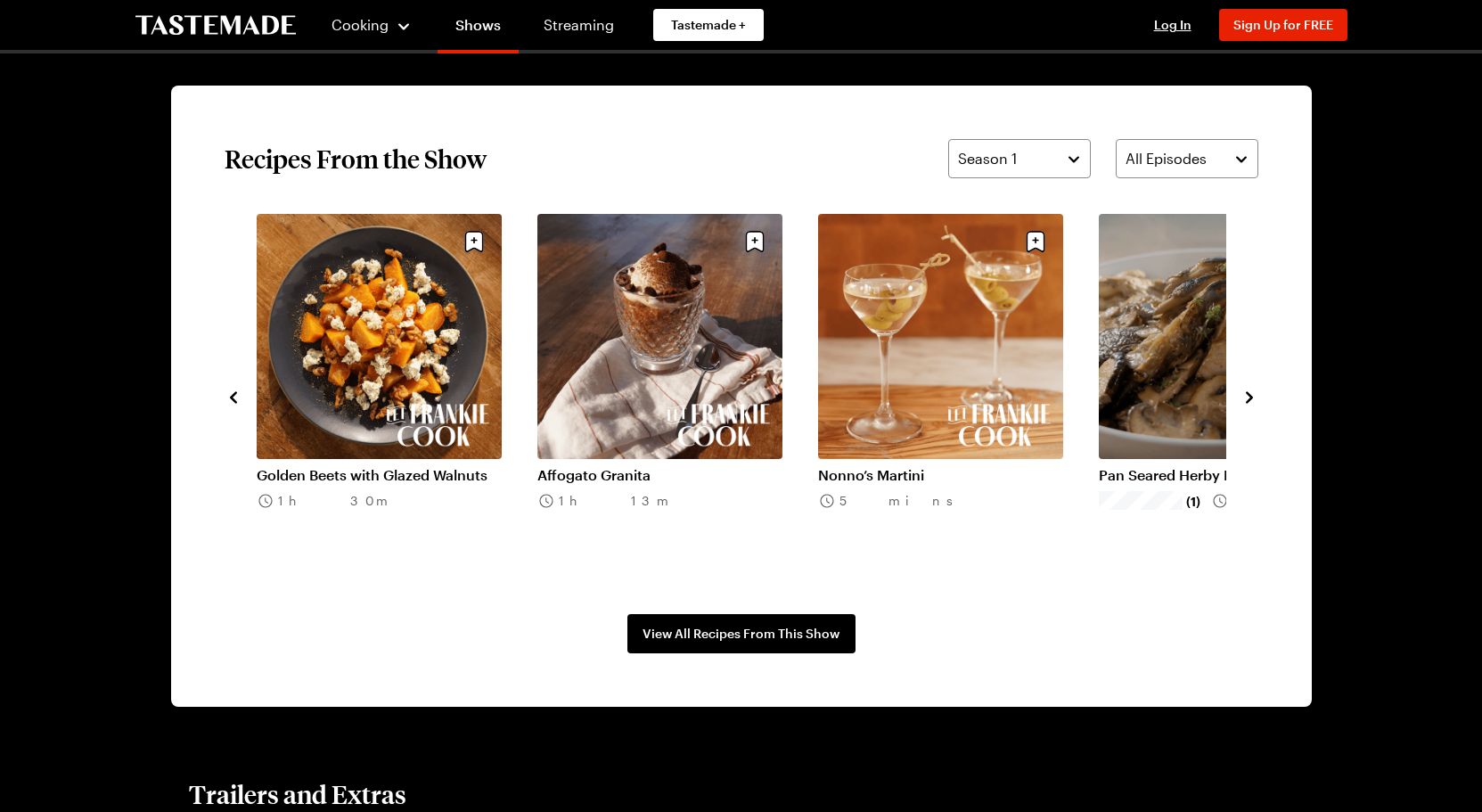
click at [1246, 395] on icon "navigate to next item" at bounding box center [1250, 397] width 18 height 18
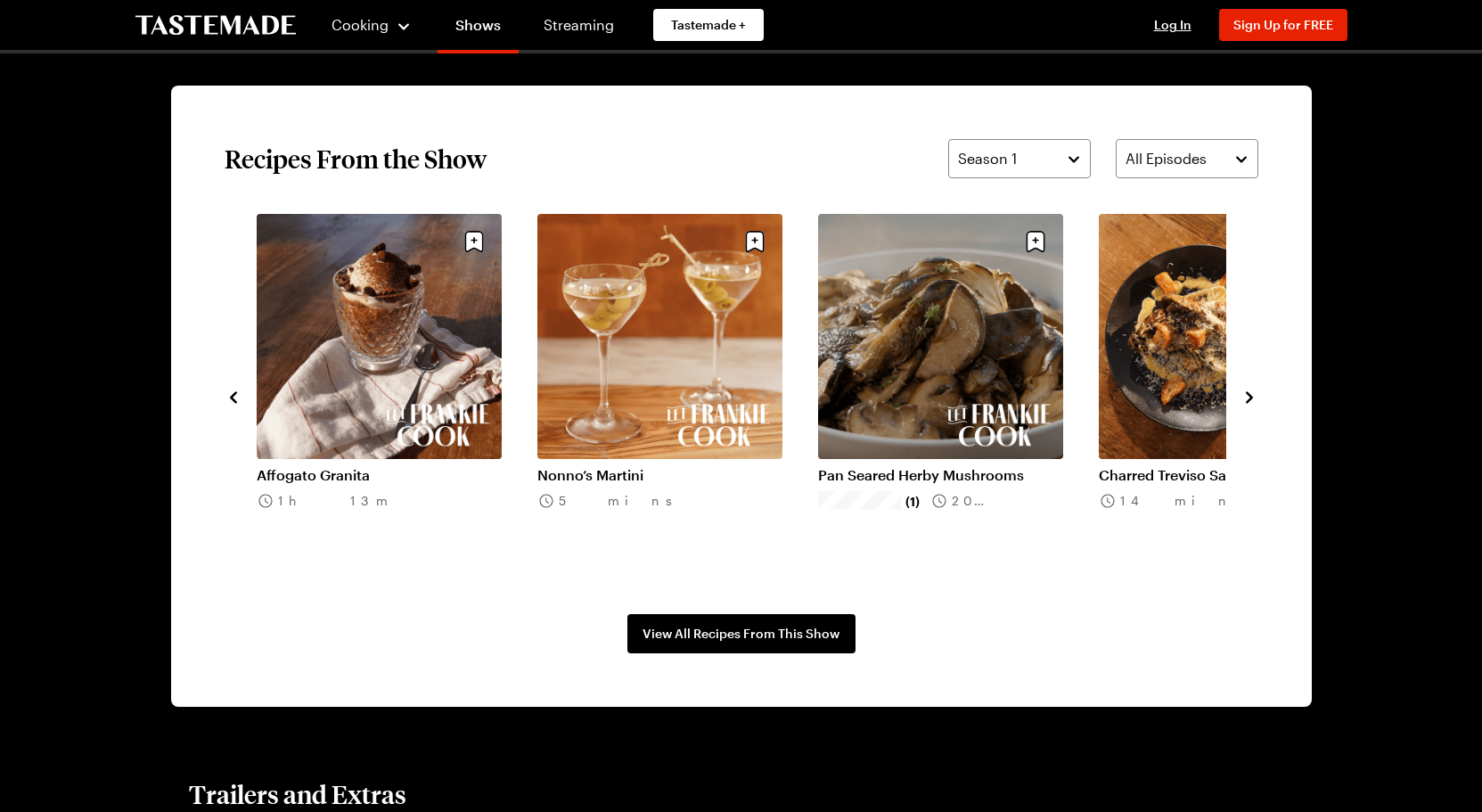
click at [1246, 395] on icon "navigate to next item" at bounding box center [1250, 397] width 18 height 18
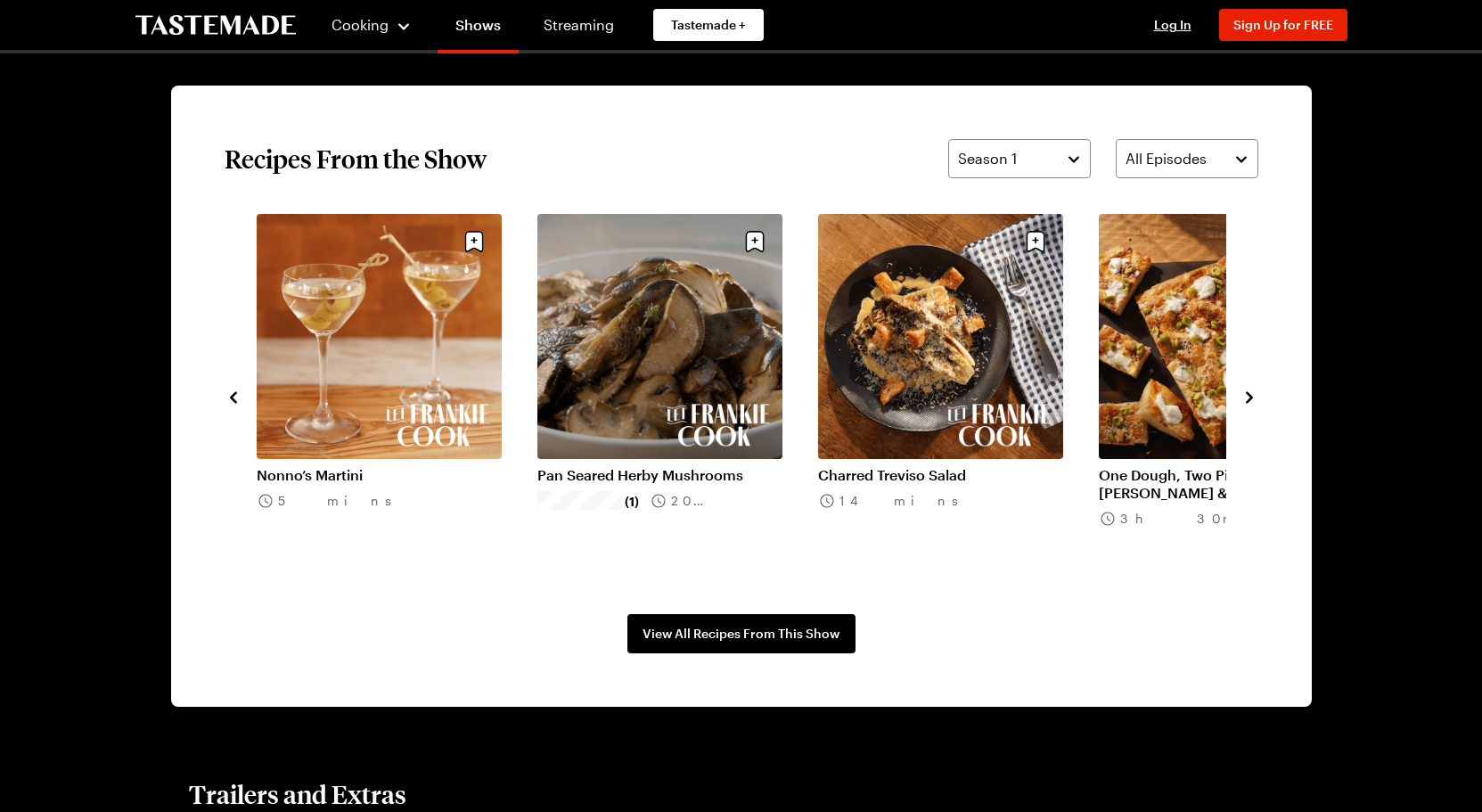
click at [1246, 395] on icon "navigate to next item" at bounding box center [1250, 397] width 18 height 18
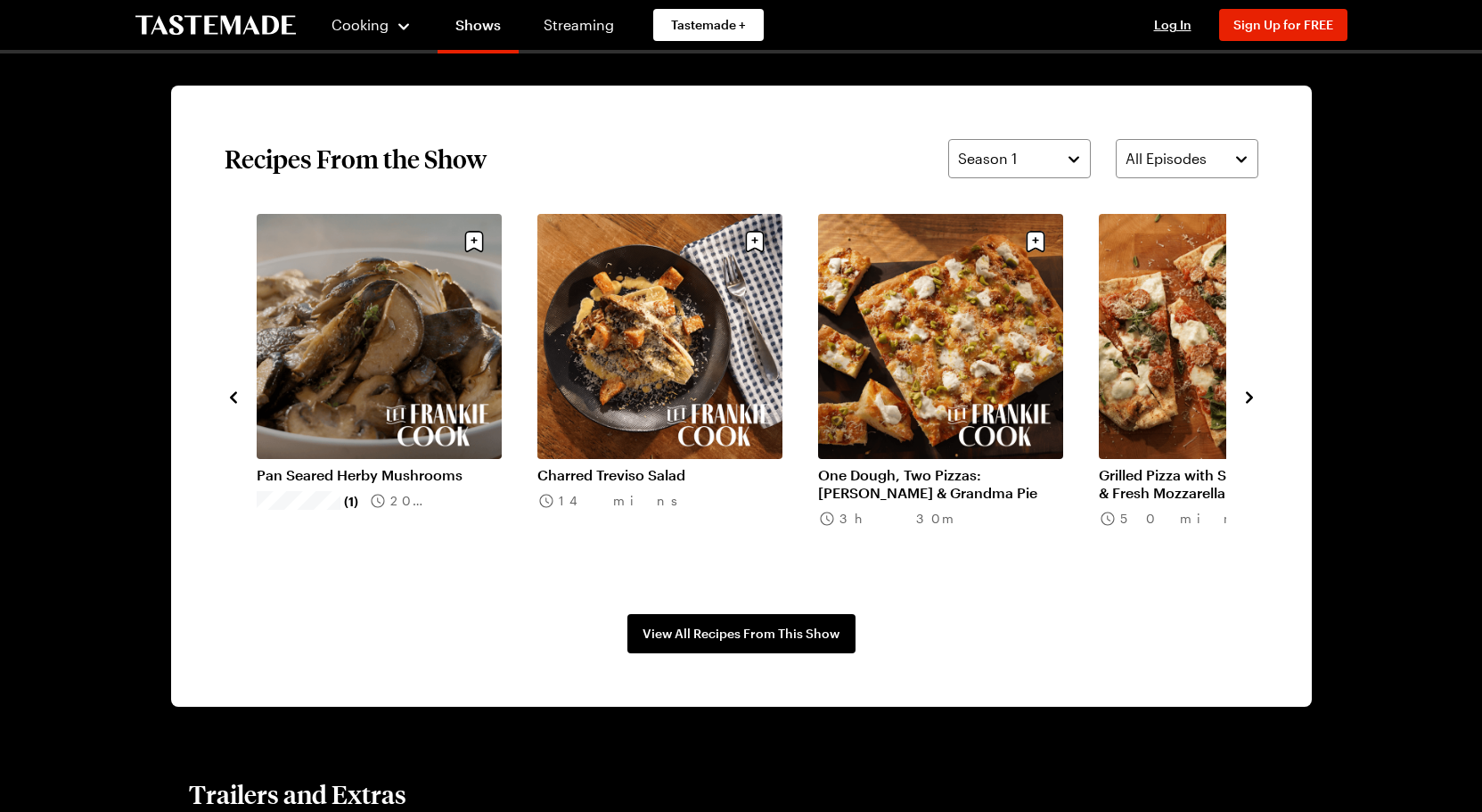
click at [1246, 395] on icon "navigate to next item" at bounding box center [1250, 397] width 18 height 18
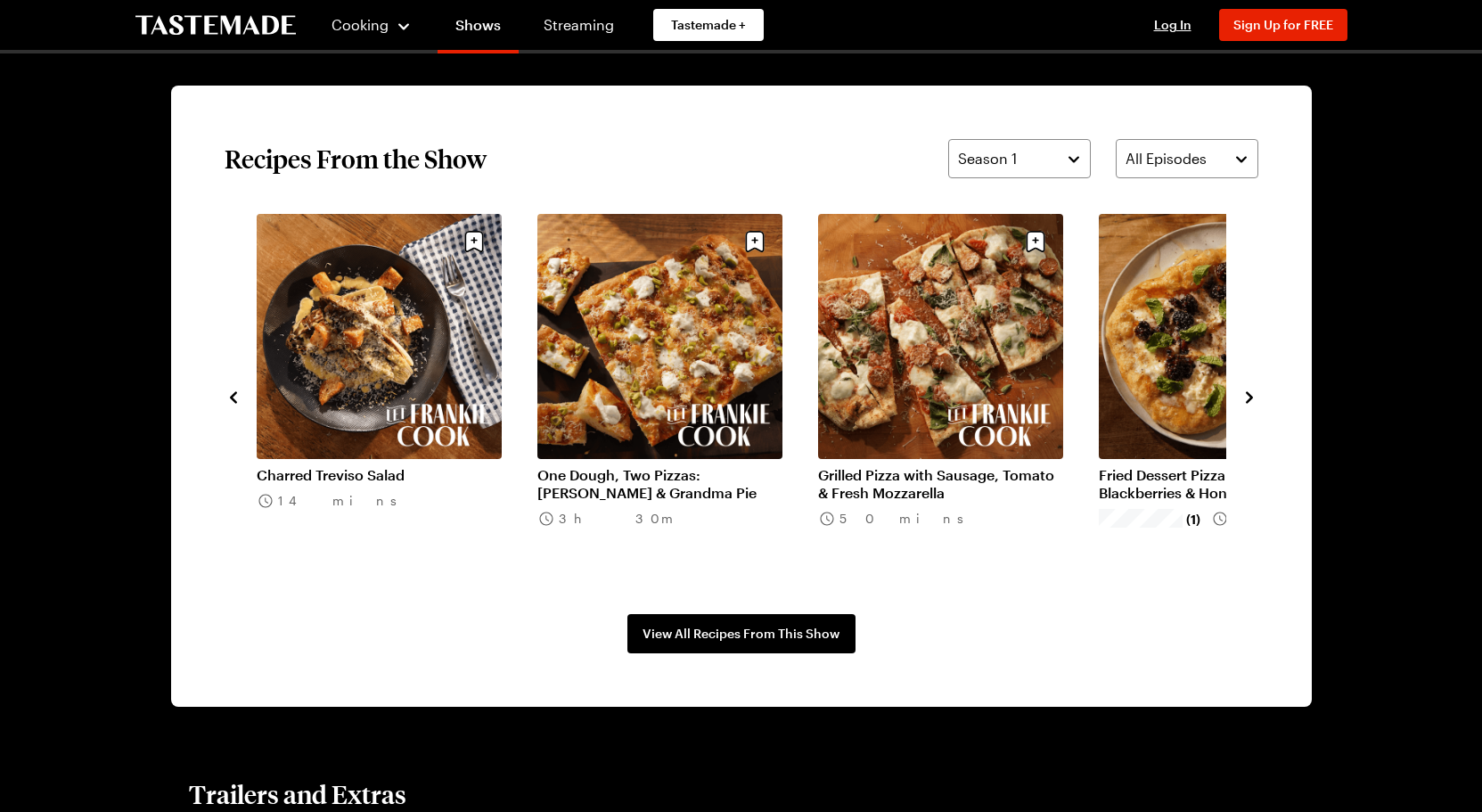
click at [1246, 395] on icon "navigate to next item" at bounding box center [1250, 397] width 18 height 18
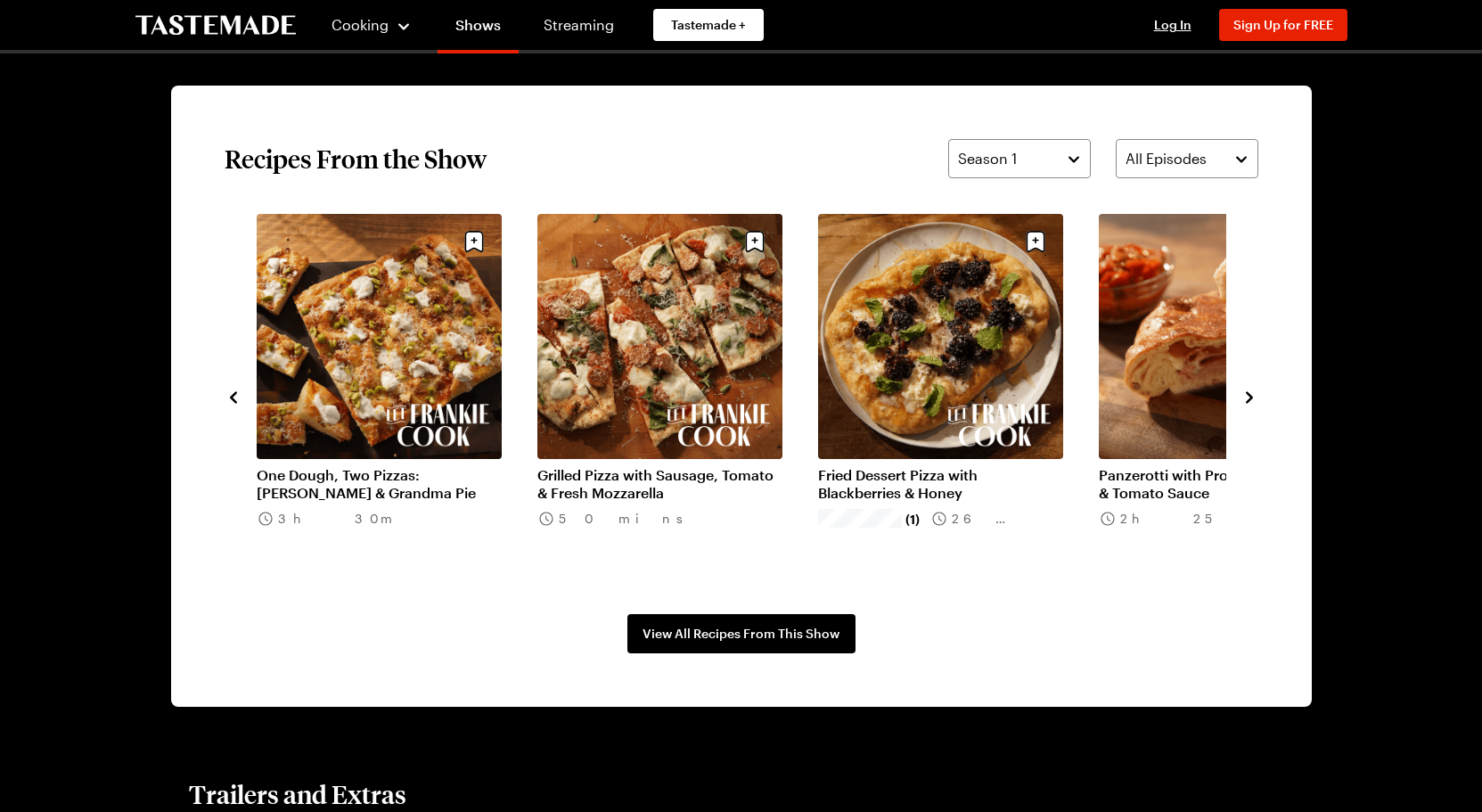
click at [1246, 395] on icon "navigate to next item" at bounding box center [1250, 397] width 18 height 18
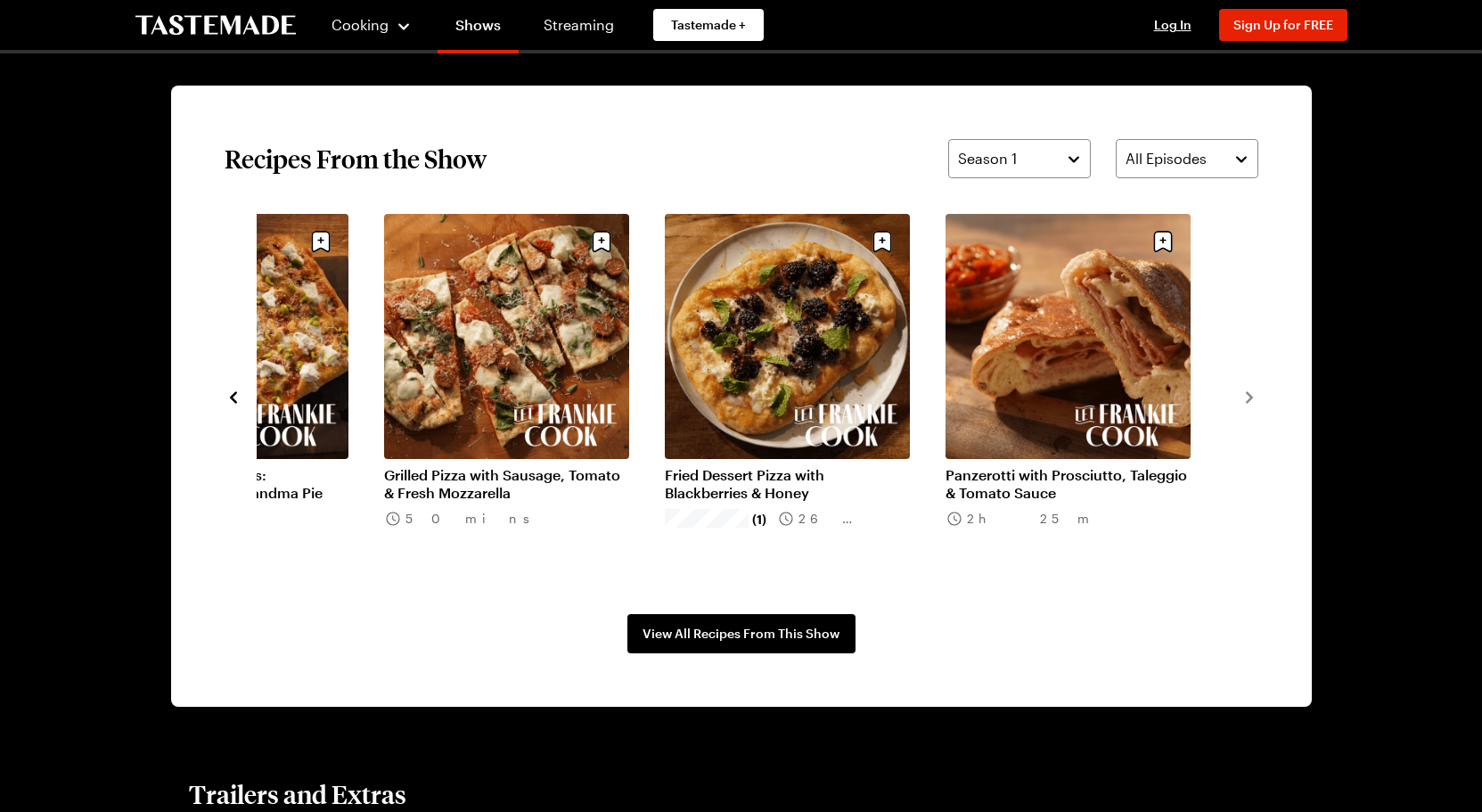
click at [235, 392] on icon "navigate to previous item" at bounding box center [232, 397] width 7 height 11
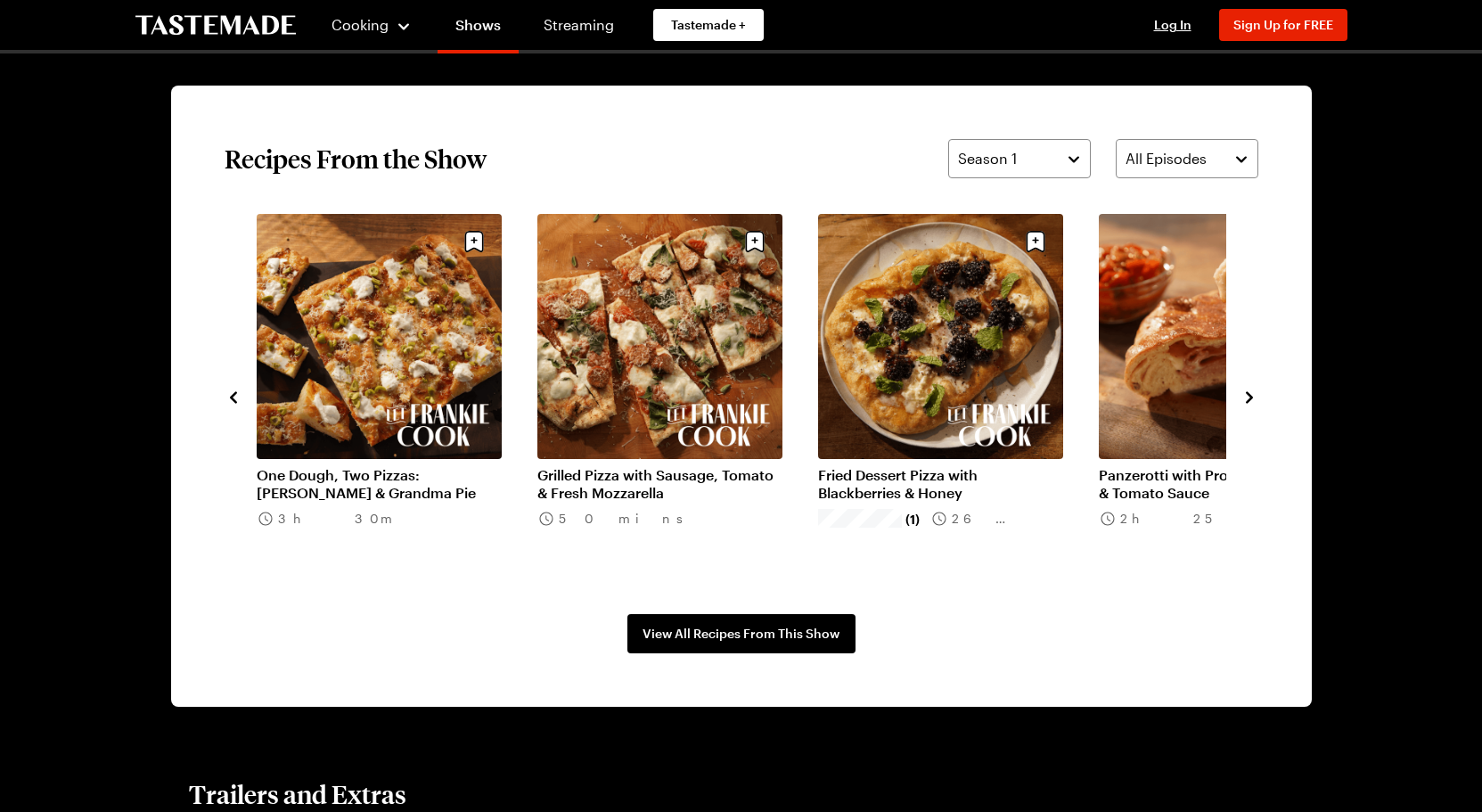
click at [235, 392] on icon "navigate to previous item" at bounding box center [232, 397] width 7 height 11
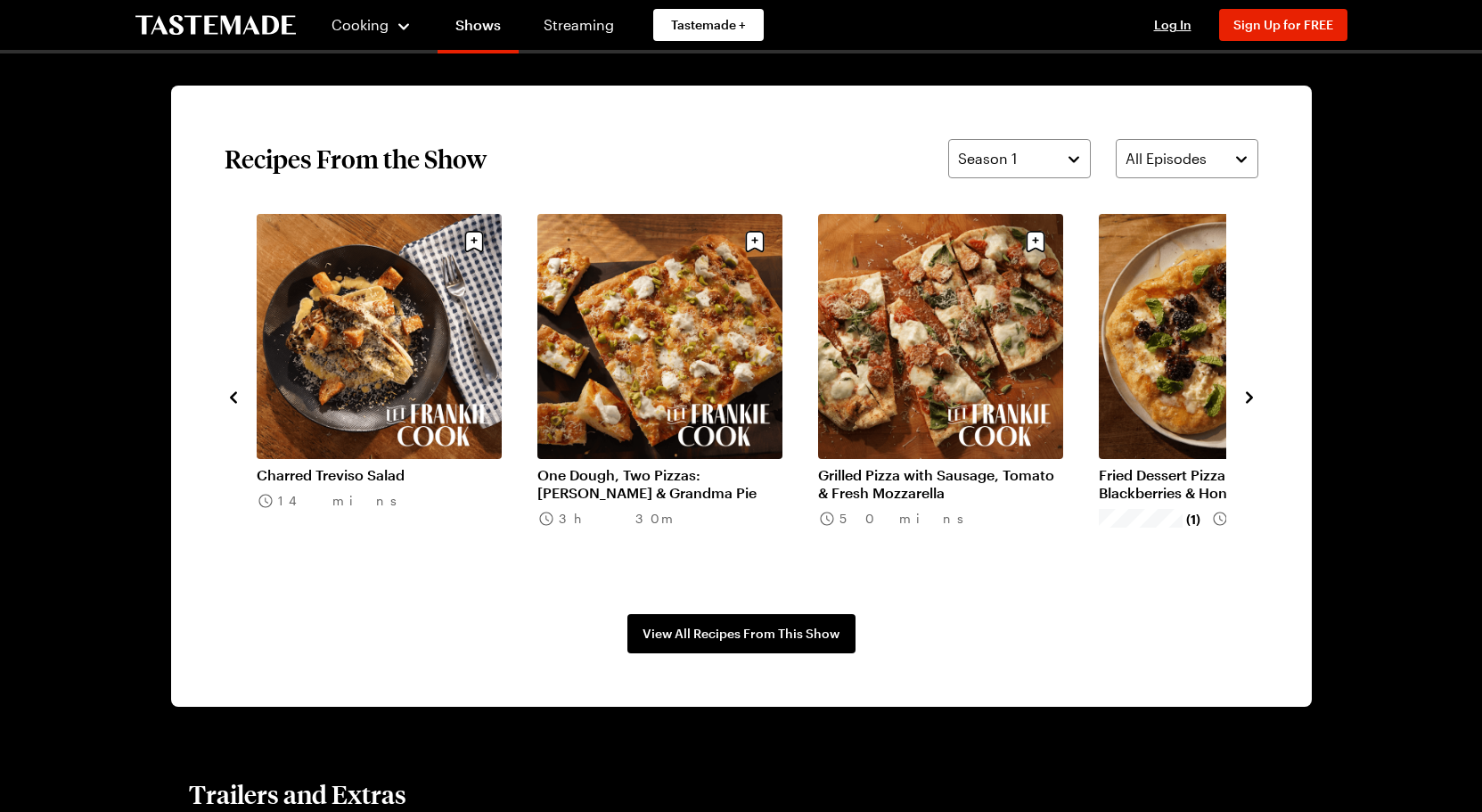
click at [235, 392] on icon "navigate to previous item" at bounding box center [232, 397] width 7 height 11
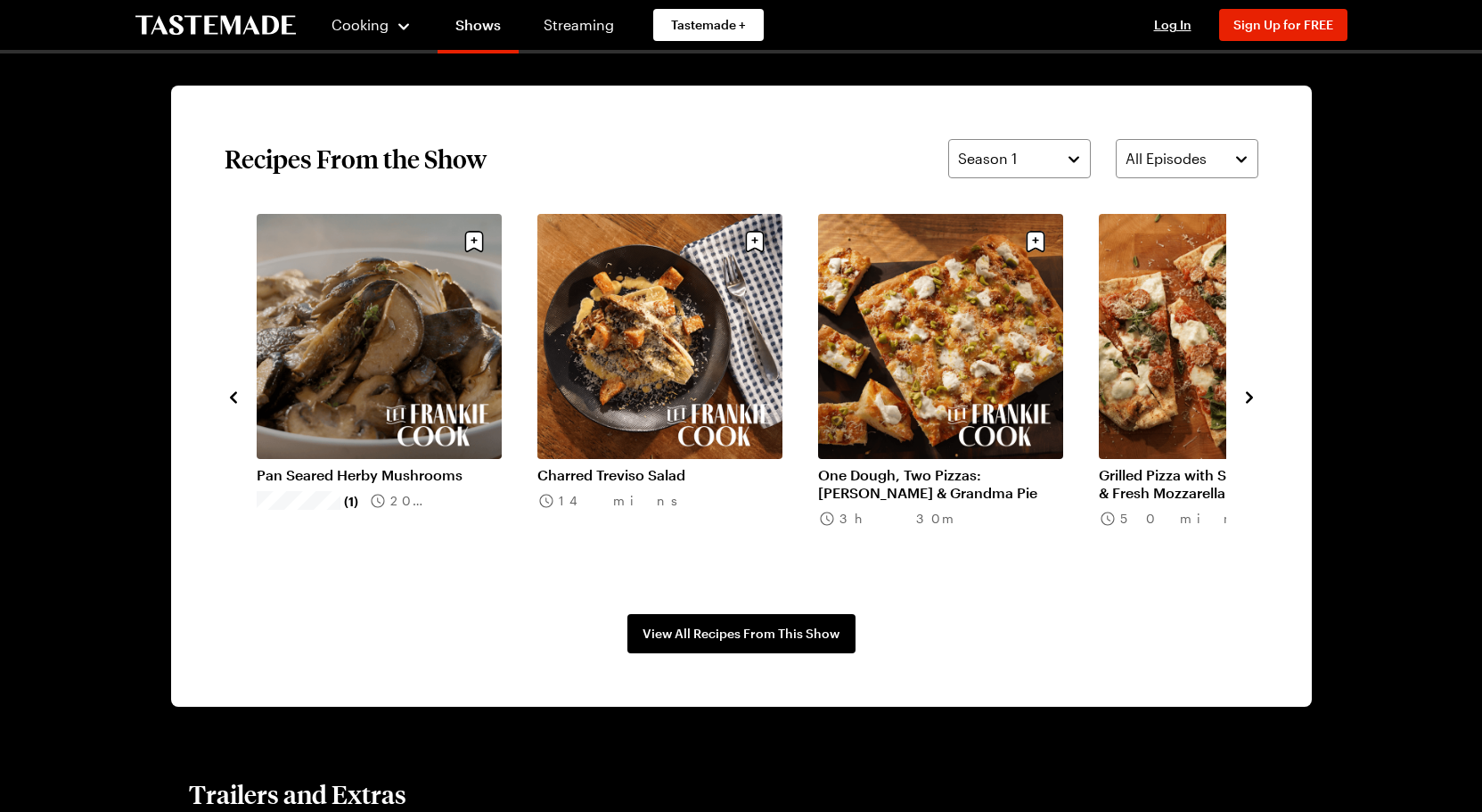
click at [235, 392] on icon "navigate to previous item" at bounding box center [232, 397] width 7 height 11
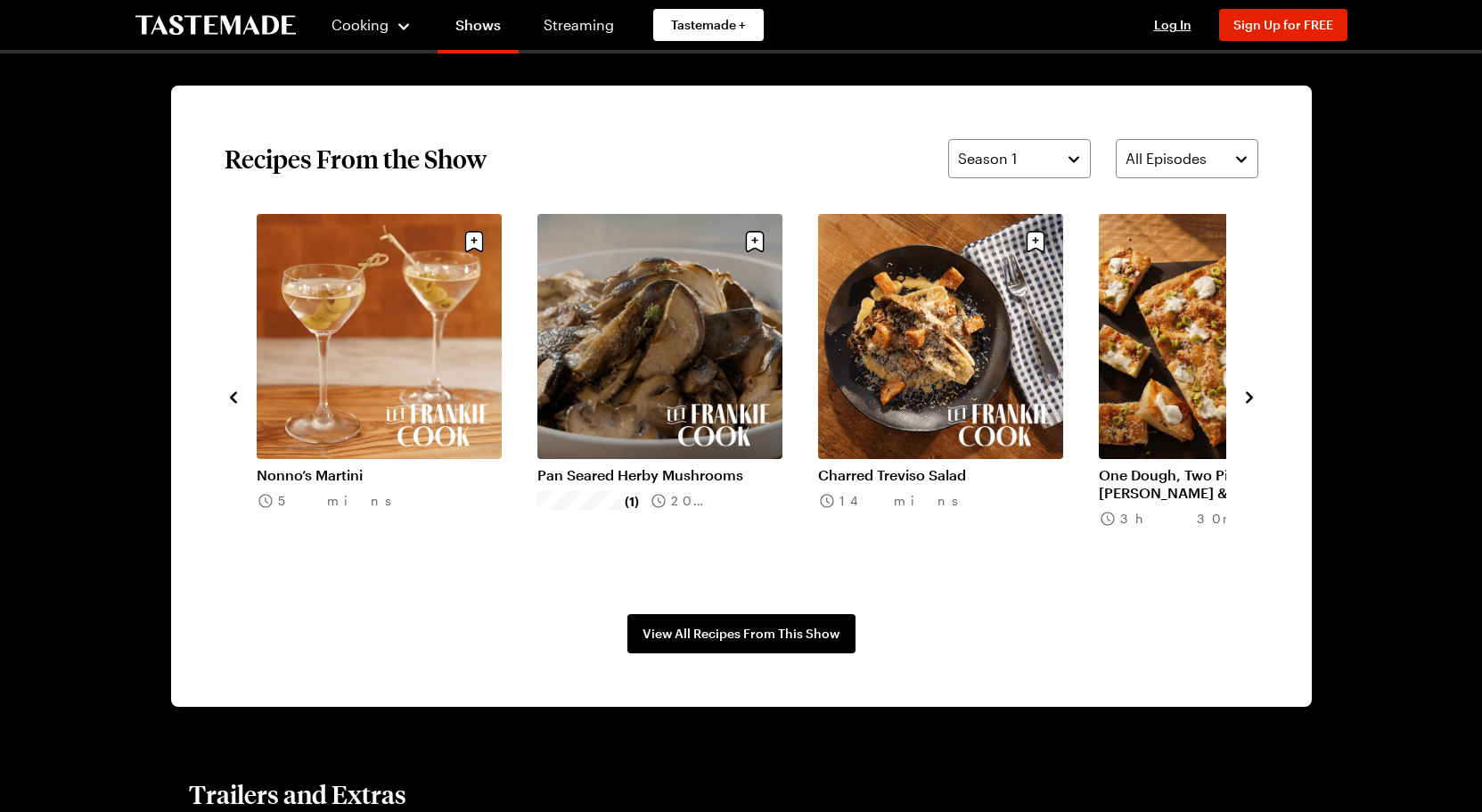
click at [235, 392] on icon "navigate to previous item" at bounding box center [232, 397] width 7 height 11
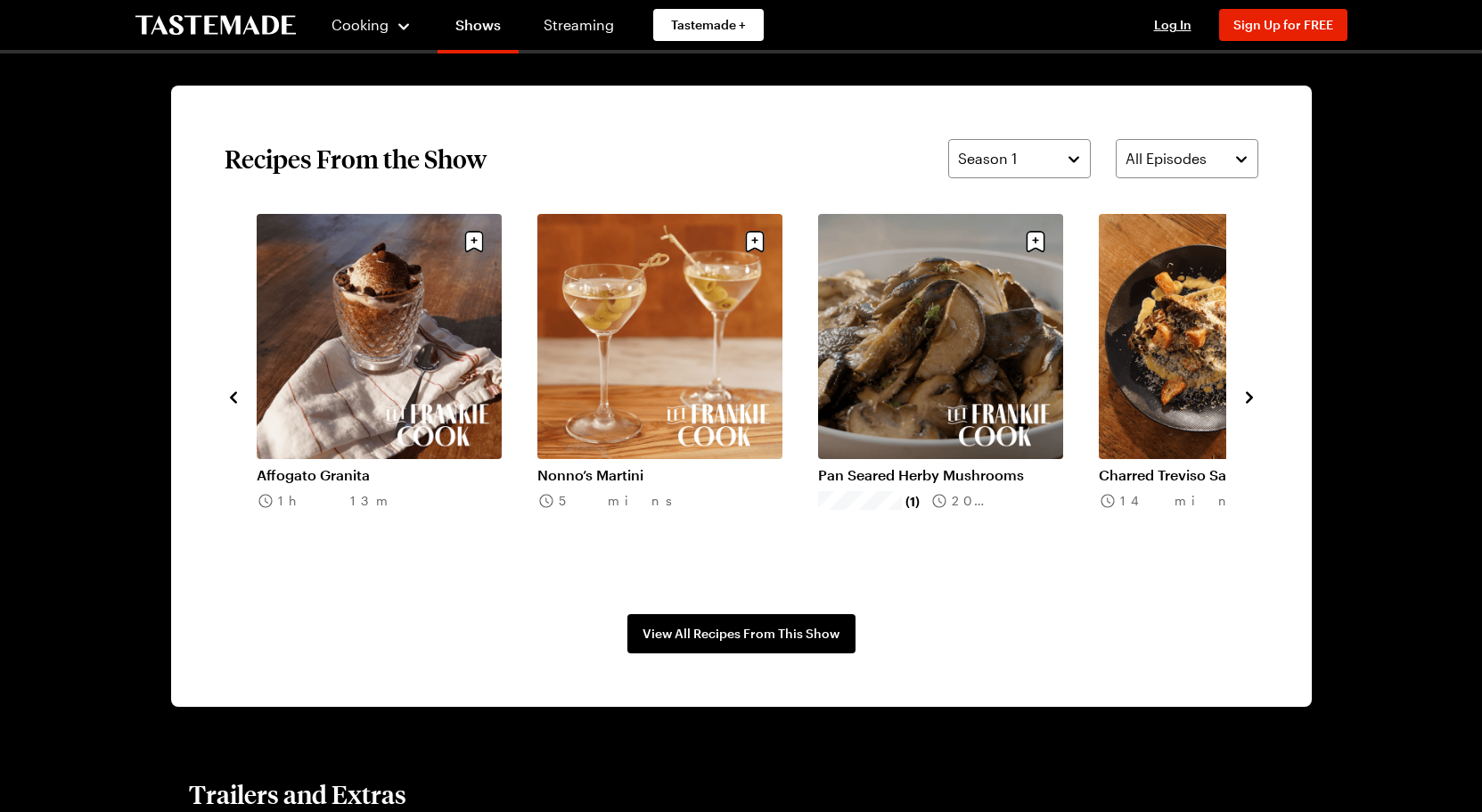
click at [235, 392] on icon "navigate to previous item" at bounding box center [232, 397] width 7 height 11
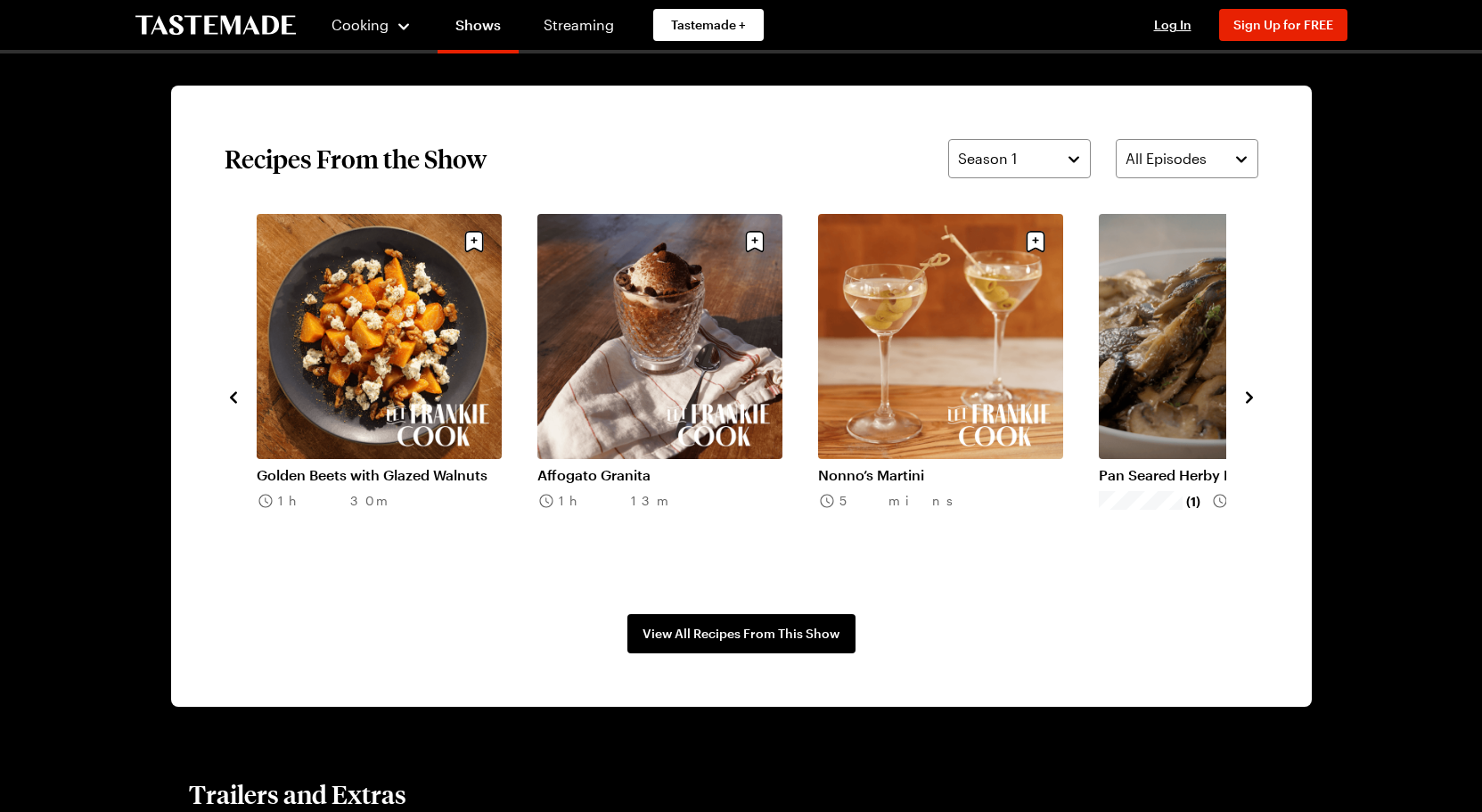
click at [1255, 401] on icon "navigate to next item" at bounding box center [1250, 397] width 18 height 18
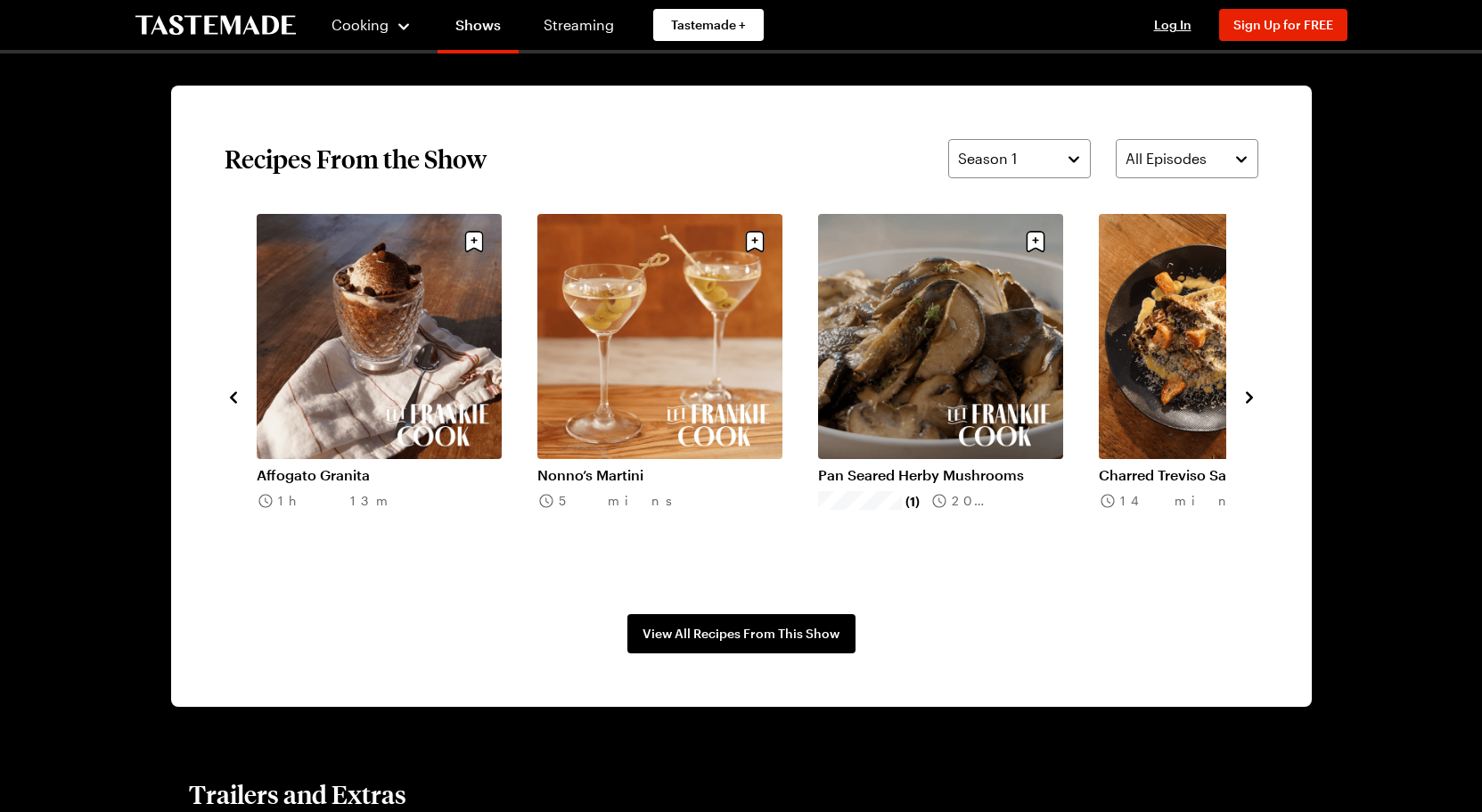
click at [1255, 401] on icon "navigate to next item" at bounding box center [1250, 397] width 18 height 18
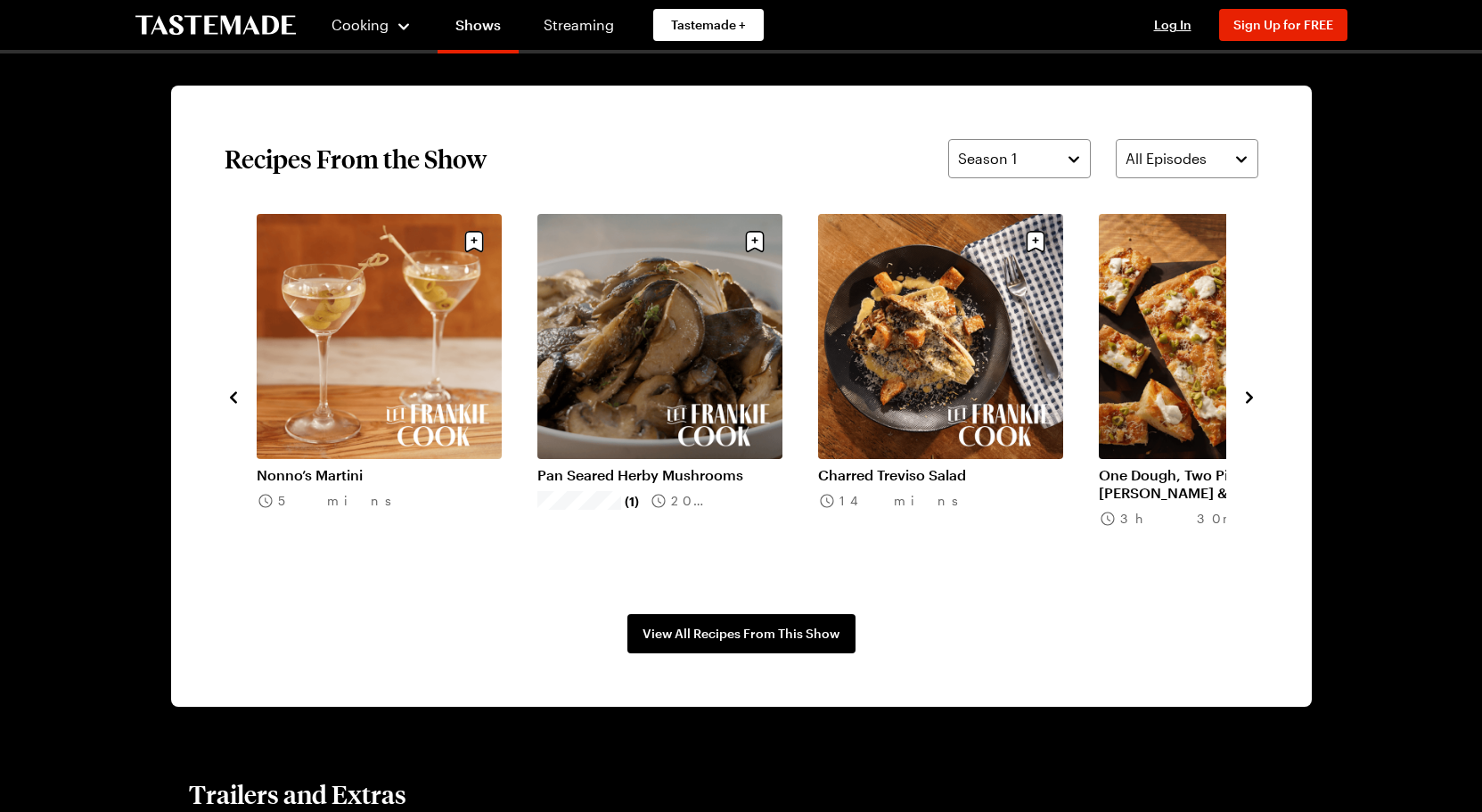
click at [372, 466] on link "Nonno’s Martini" at bounding box center [379, 474] width 245 height 18
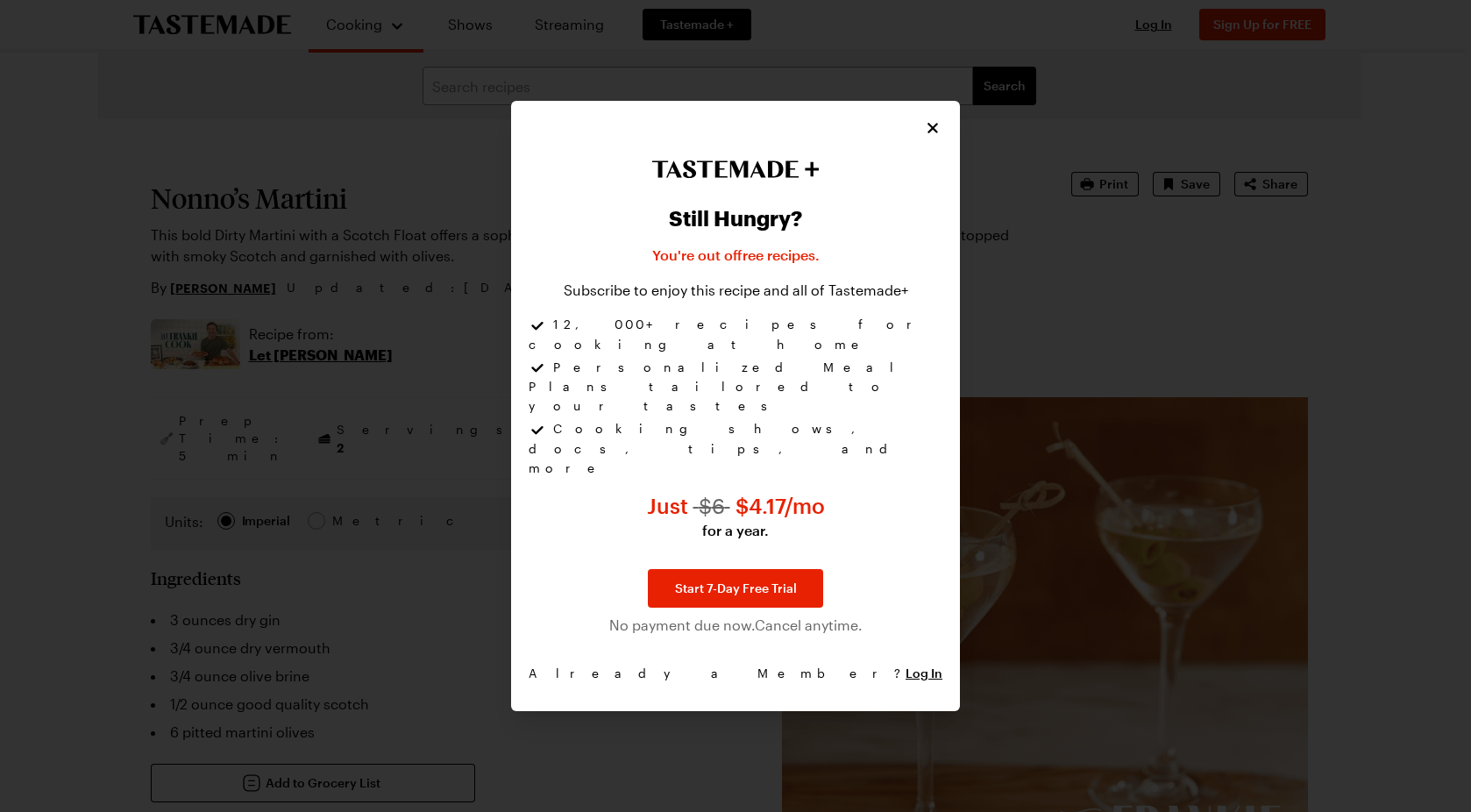
click at [933, 135] on icon "Close" at bounding box center [933, 128] width 10 height 10
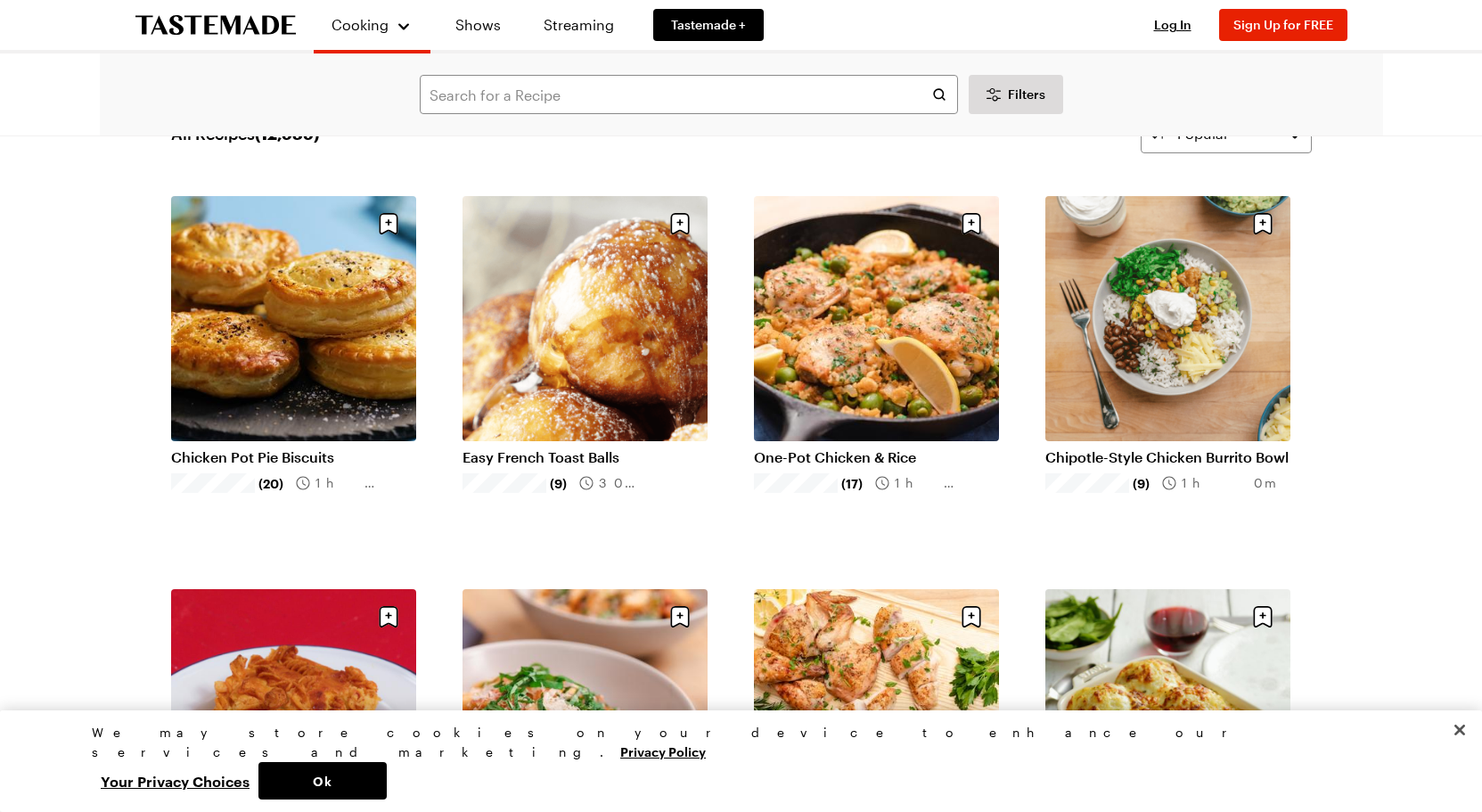
scroll to position [47, 0]
